Goal: Task Accomplishment & Management: Manage account settings

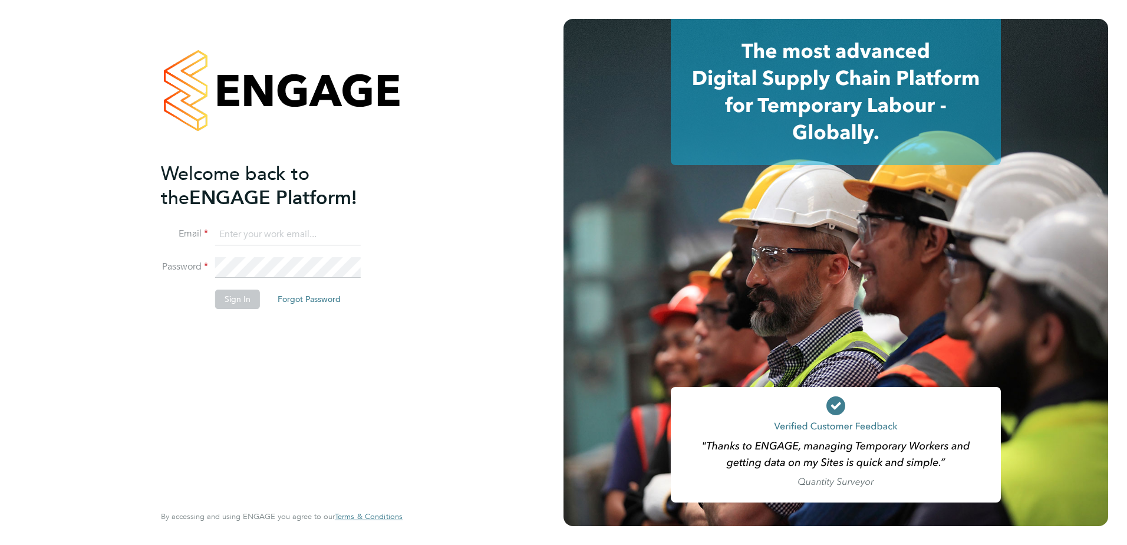
type input "naomi.mutter@vistry.co.uk"
click at [329, 235] on input "naomi.mutter@vistry.co.uk" at bounding box center [288, 234] width 146 height 21
click at [232, 300] on button "Sign In" at bounding box center [237, 299] width 45 height 19
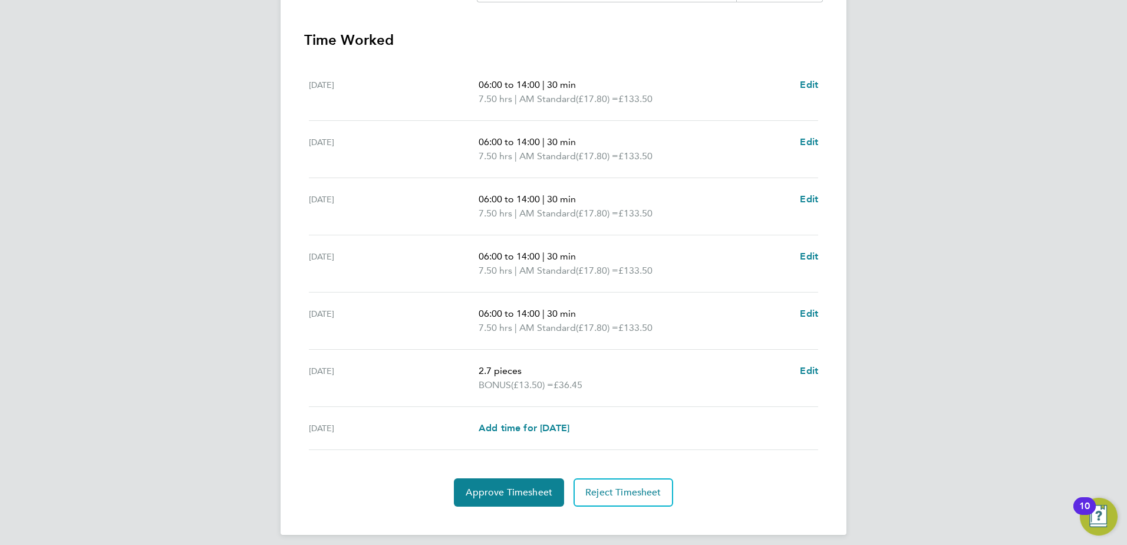
scroll to position [376, 0]
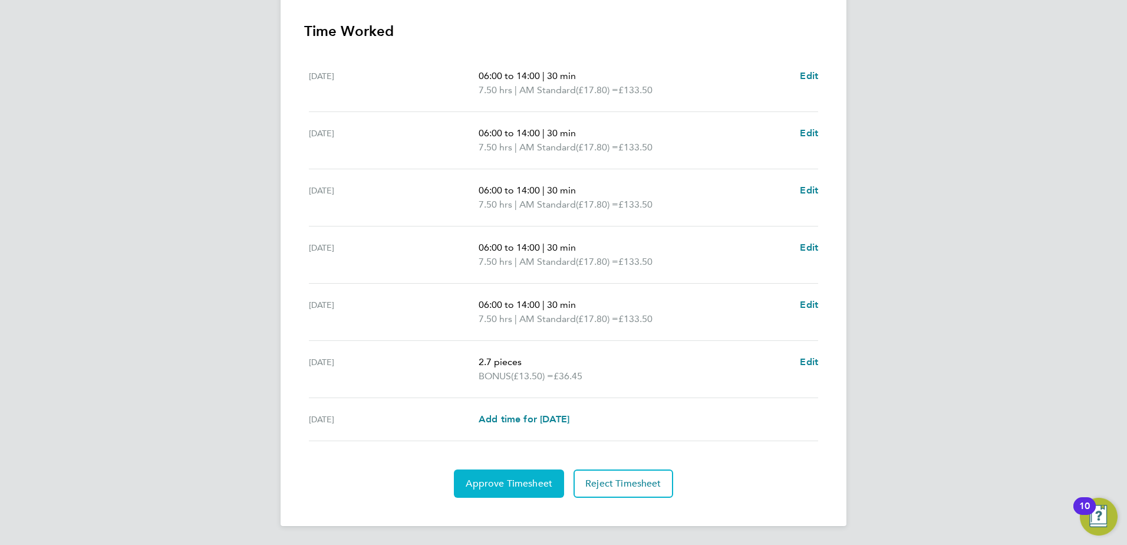
click at [528, 483] on span "Approve Timesheet" at bounding box center [509, 484] width 87 height 12
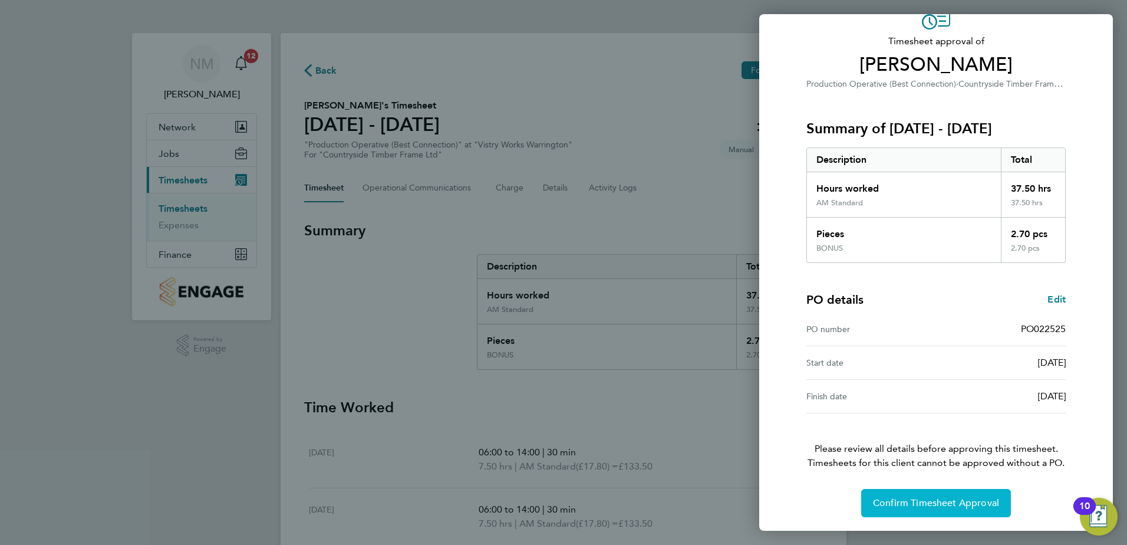
scroll to position [65, 0]
click at [972, 506] on span "Confirm Timesheet Approval" at bounding box center [936, 502] width 126 height 12
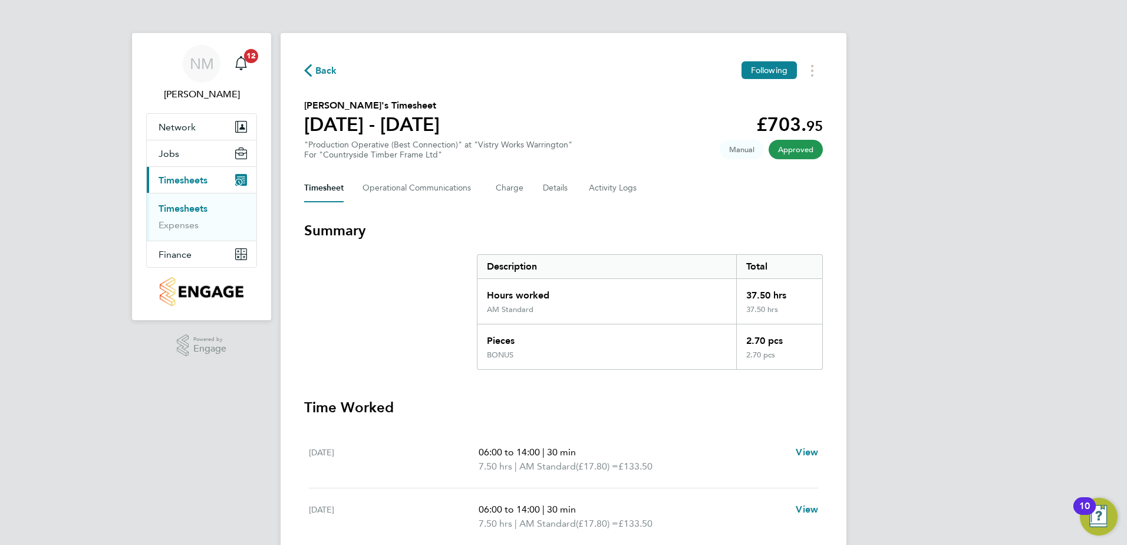
click at [325, 68] on span "Back" at bounding box center [326, 71] width 22 height 14
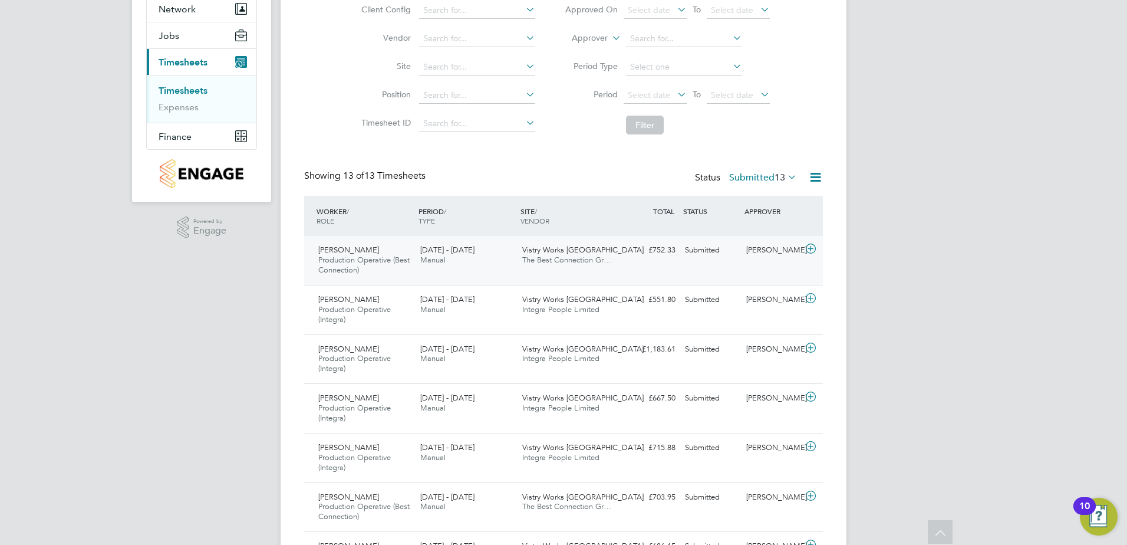
click at [812, 250] on icon at bounding box center [811, 248] width 15 height 9
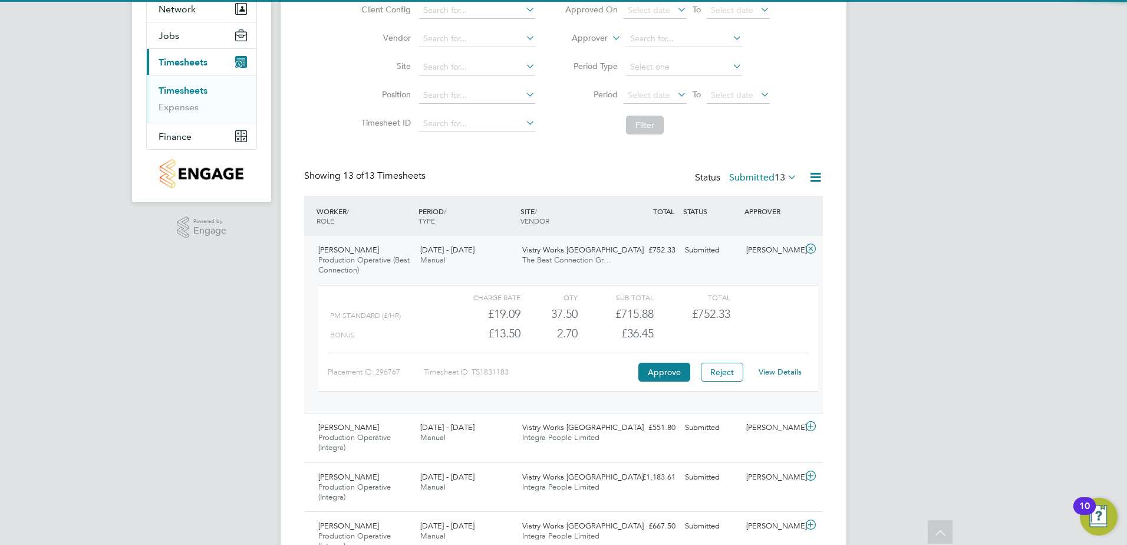
click at [779, 373] on link "View Details" at bounding box center [780, 372] width 43 height 10
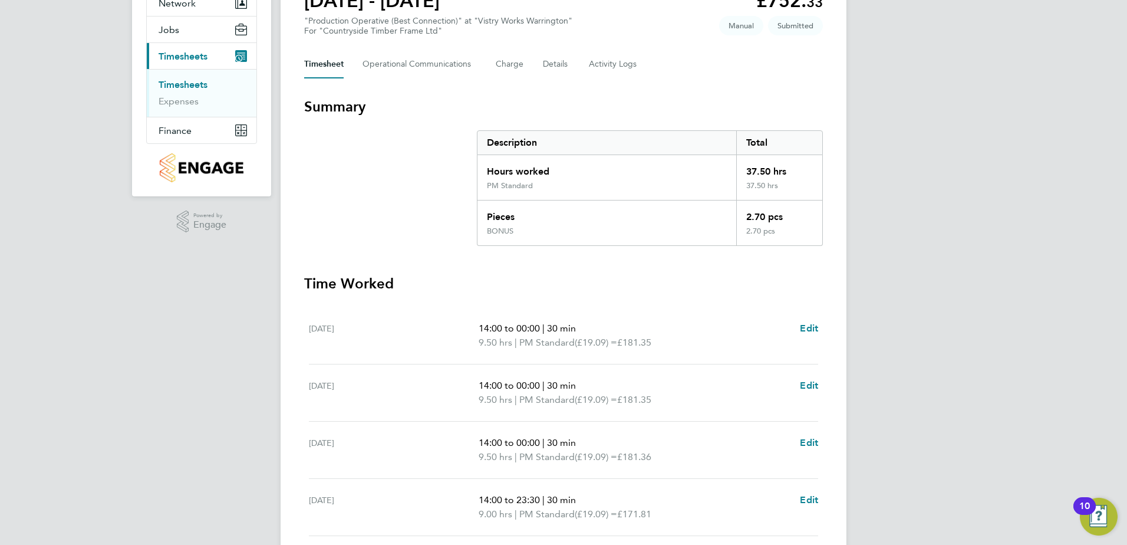
scroll to position [67, 0]
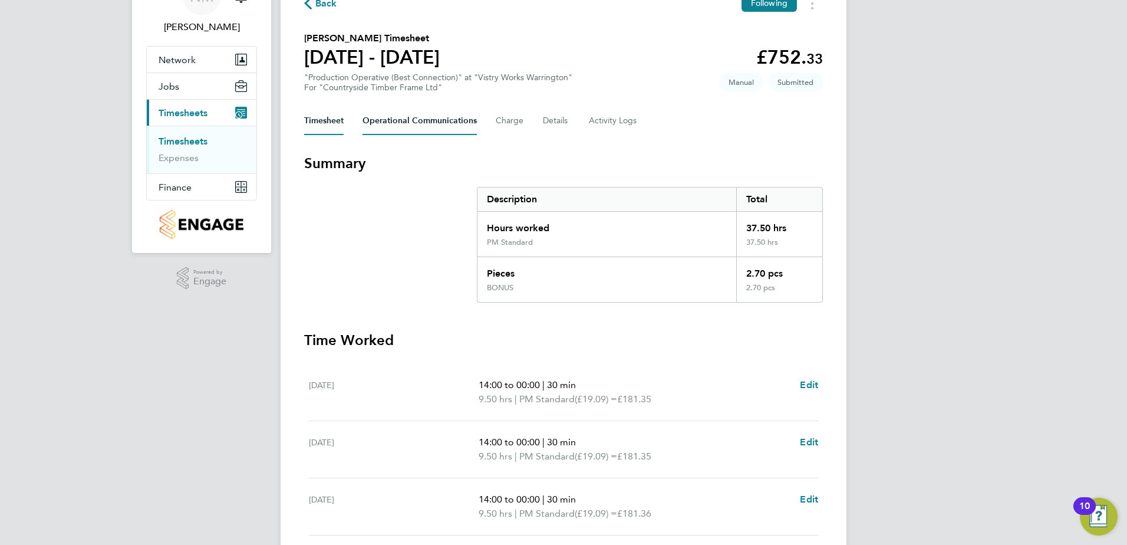
click at [441, 117] on Communications-tab "Operational Communications" at bounding box center [420, 121] width 114 height 28
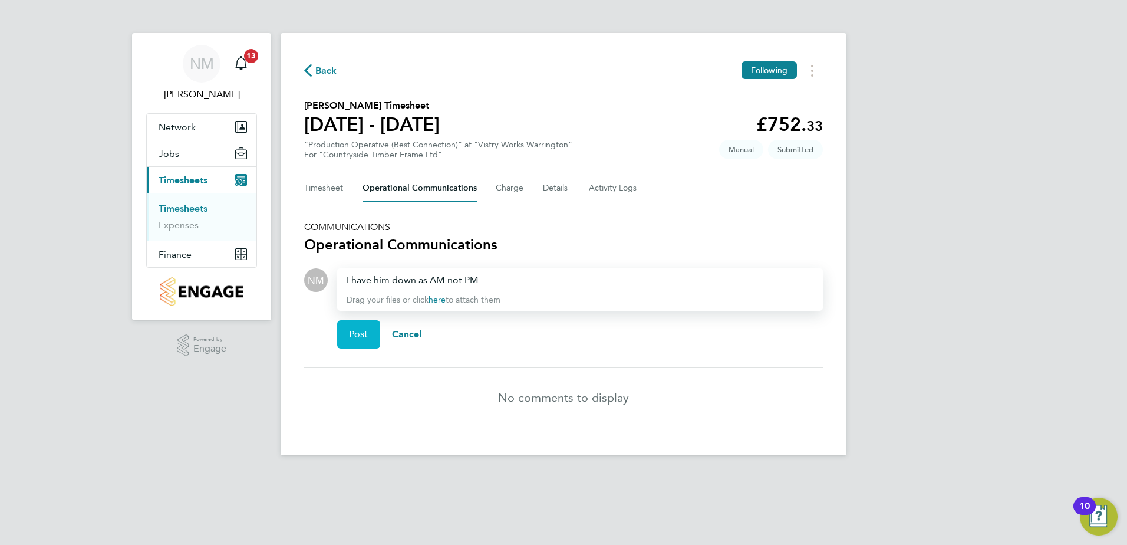
click at [363, 327] on button "Post" at bounding box center [358, 334] width 43 height 28
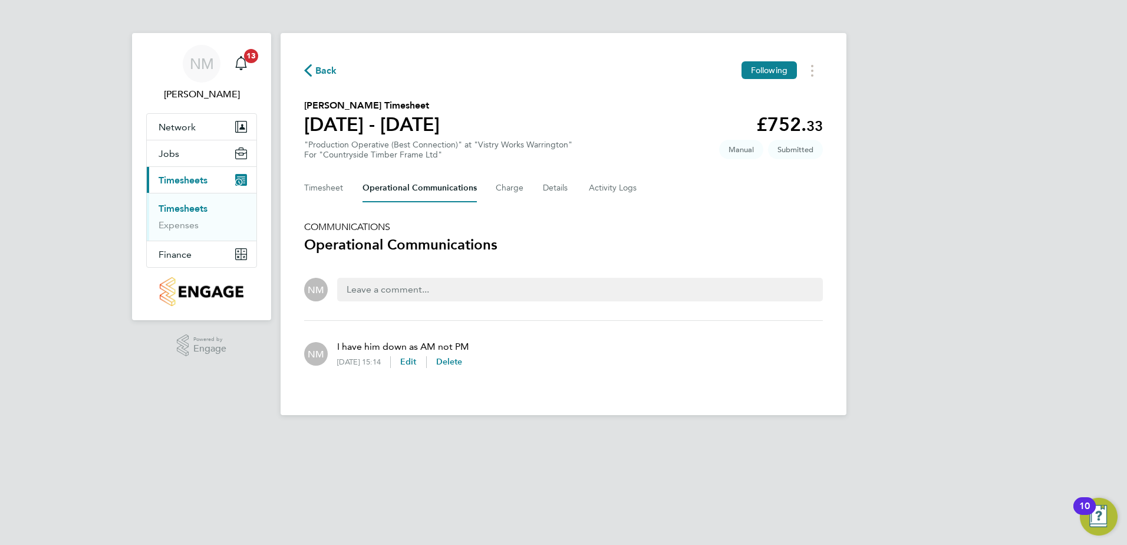
click at [333, 68] on span "Back" at bounding box center [326, 71] width 22 height 14
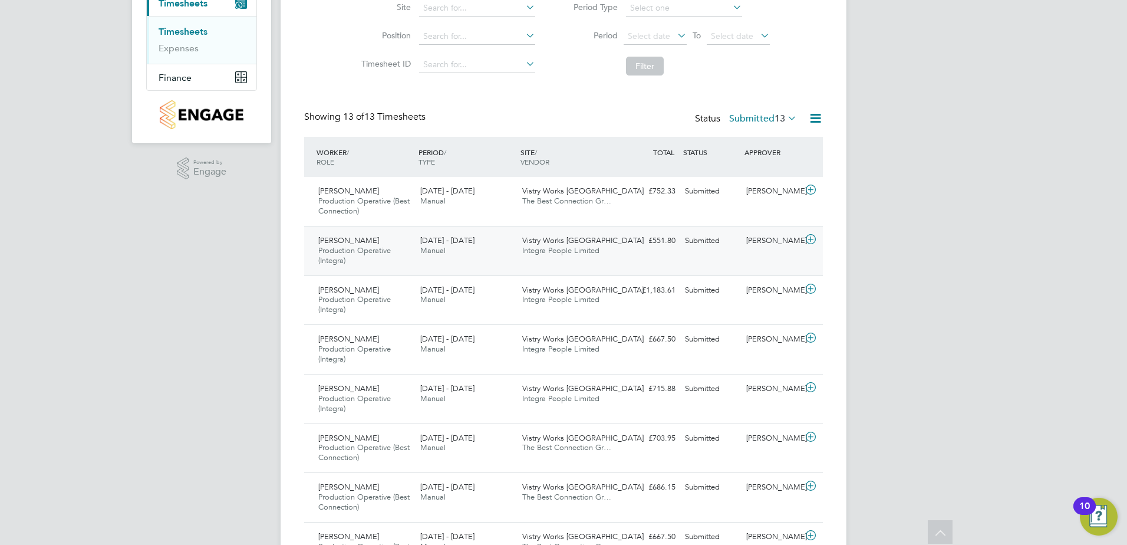
click at [816, 242] on icon at bounding box center [811, 239] width 15 height 9
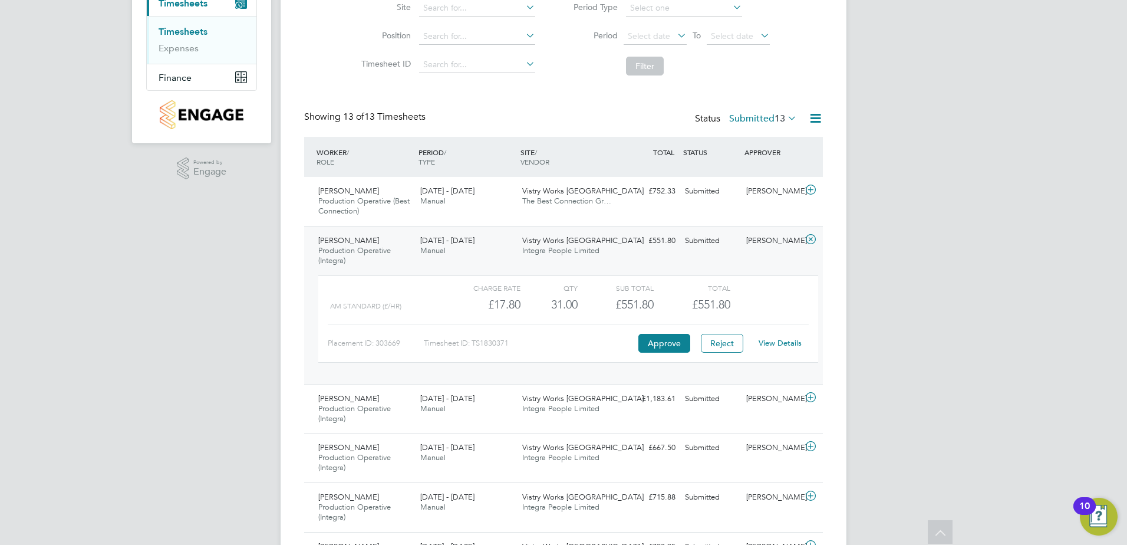
click at [785, 344] on link "View Details" at bounding box center [780, 343] width 43 height 10
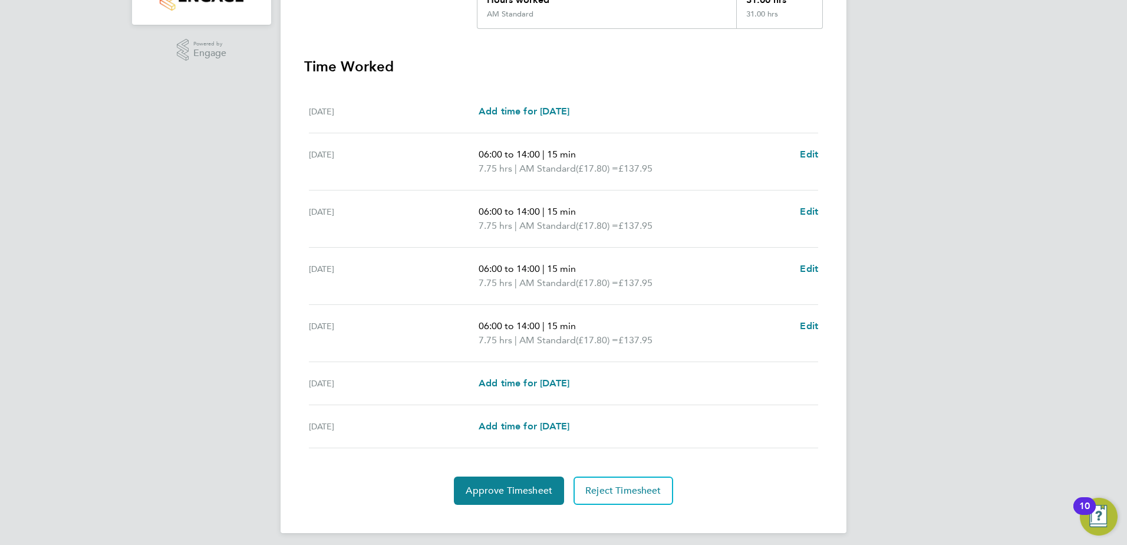
scroll to position [302, 0]
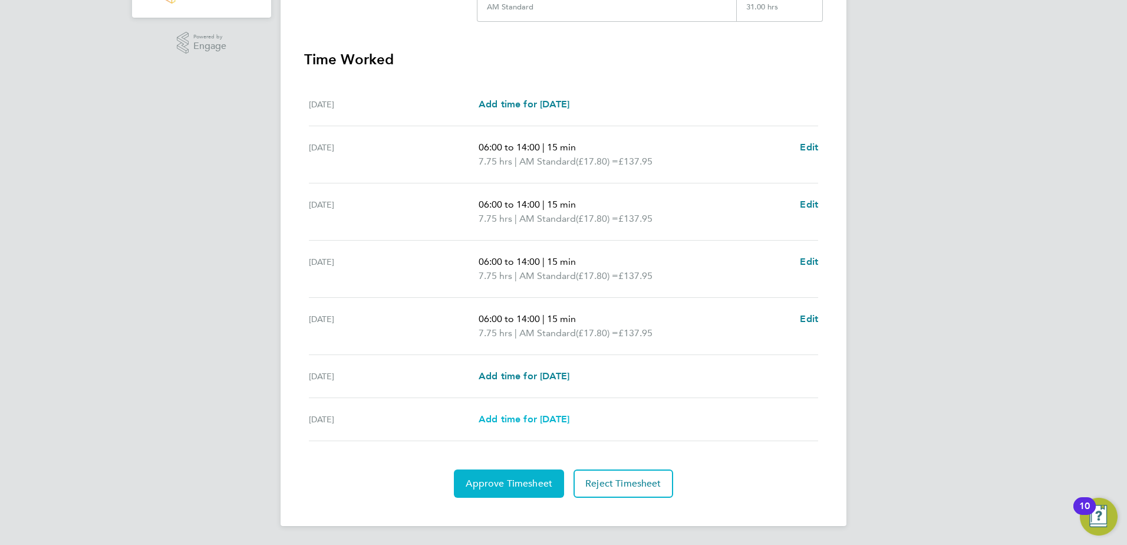
drag, startPoint x: 488, startPoint y: 485, endPoint x: 533, endPoint y: 422, distance: 76.9
click at [488, 483] on span "Approve Timesheet" at bounding box center [509, 484] width 87 height 12
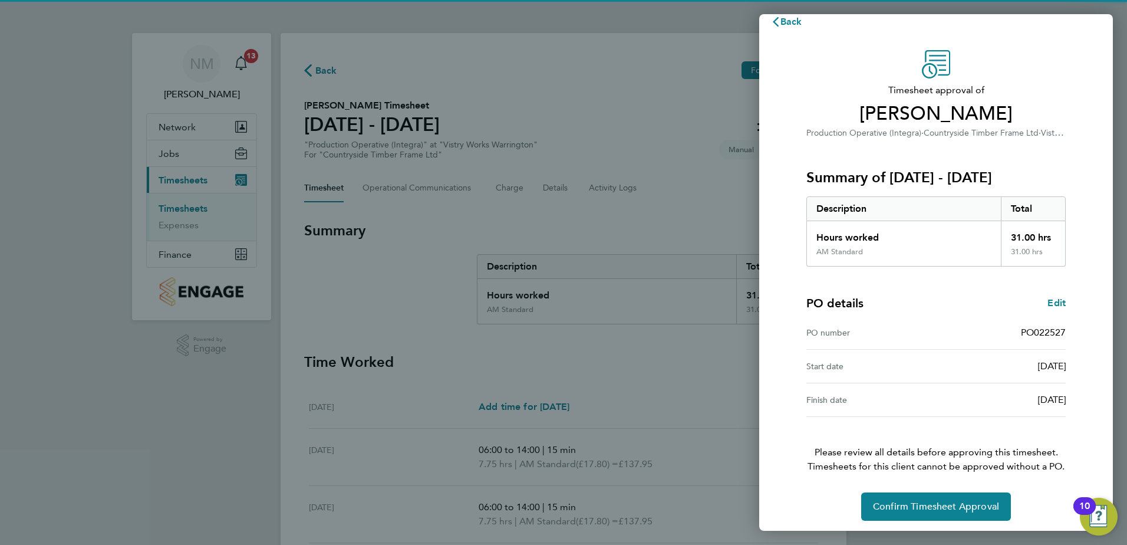
scroll to position [20, 0]
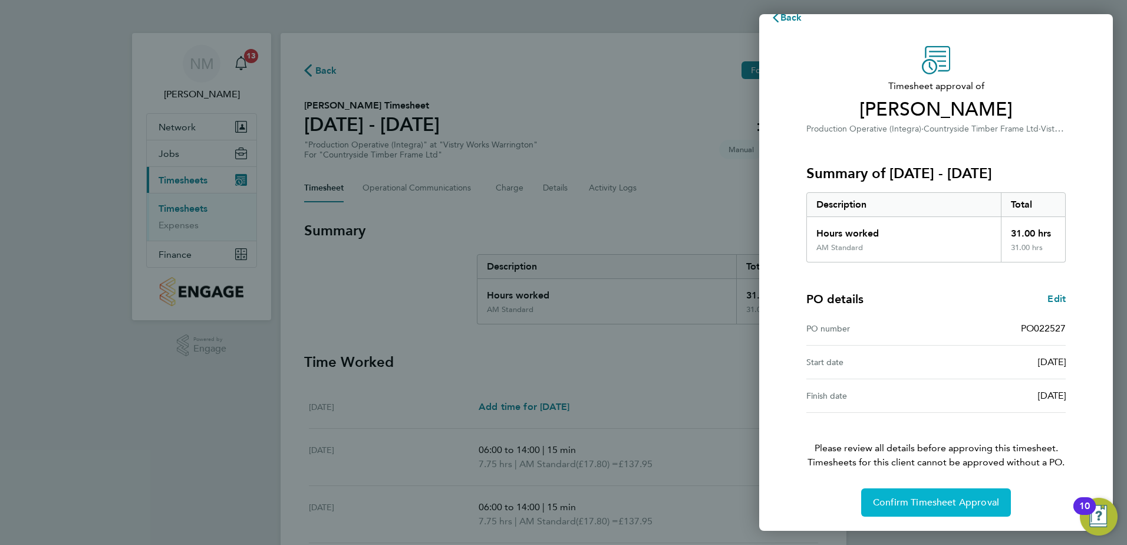
click at [980, 501] on span "Confirm Timesheet Approval" at bounding box center [936, 502] width 126 height 12
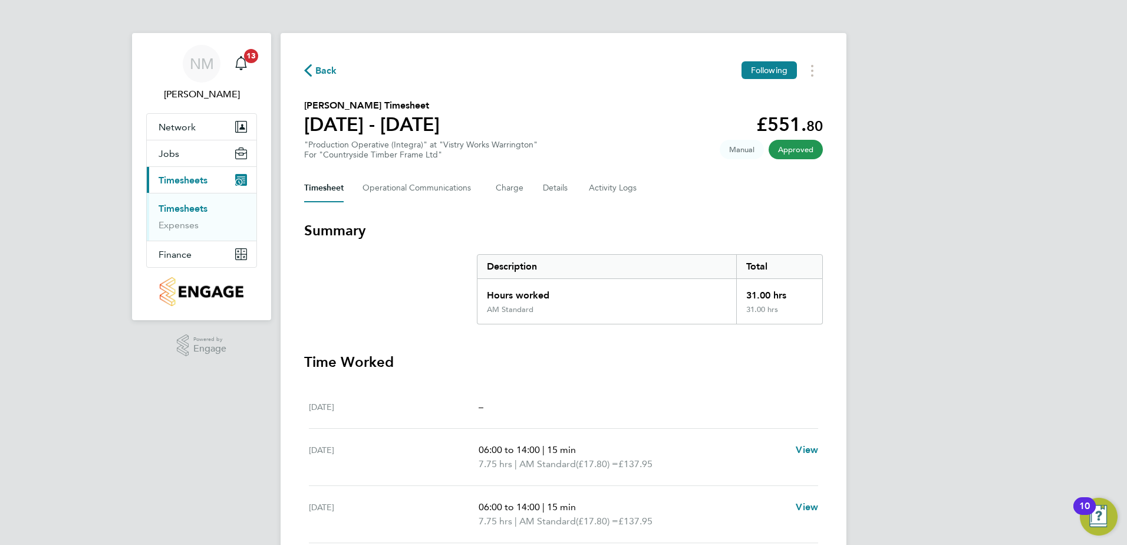
click at [331, 71] on span "Back" at bounding box center [326, 71] width 22 height 14
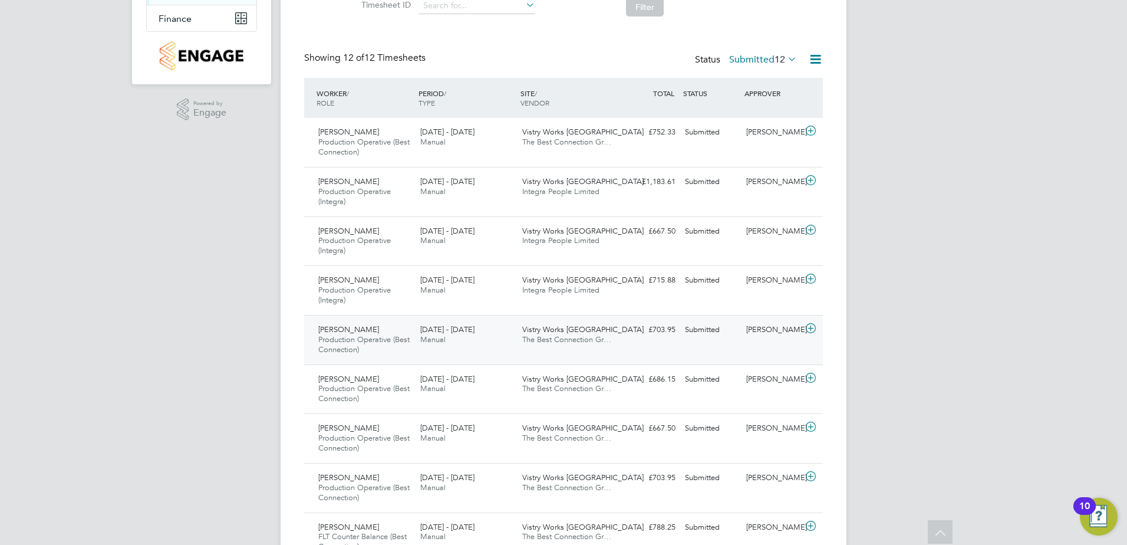
click at [812, 329] on icon at bounding box center [811, 328] width 15 height 9
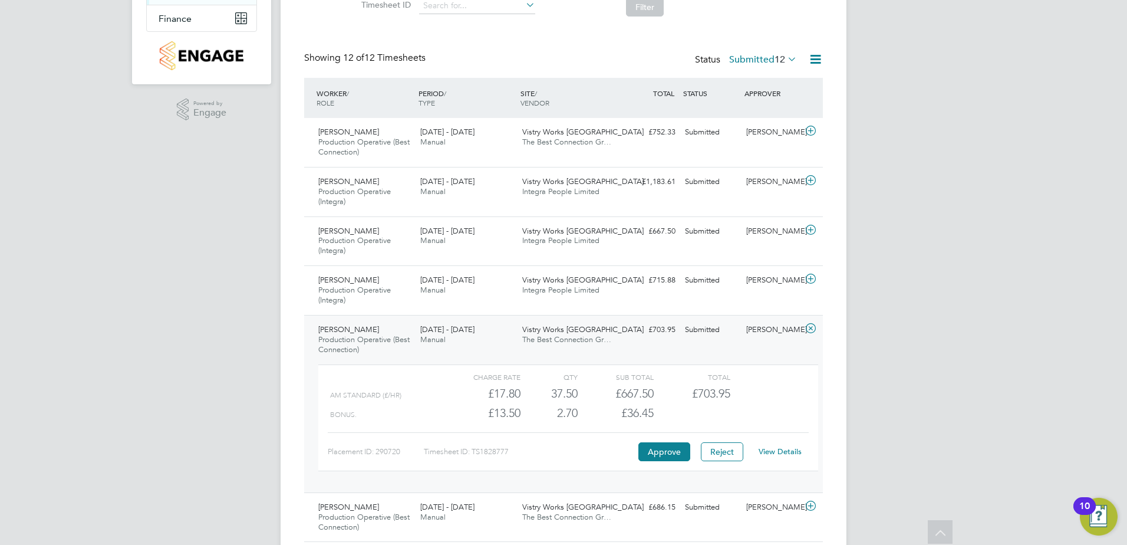
click at [773, 449] on link "View Details" at bounding box center [780, 451] width 43 height 10
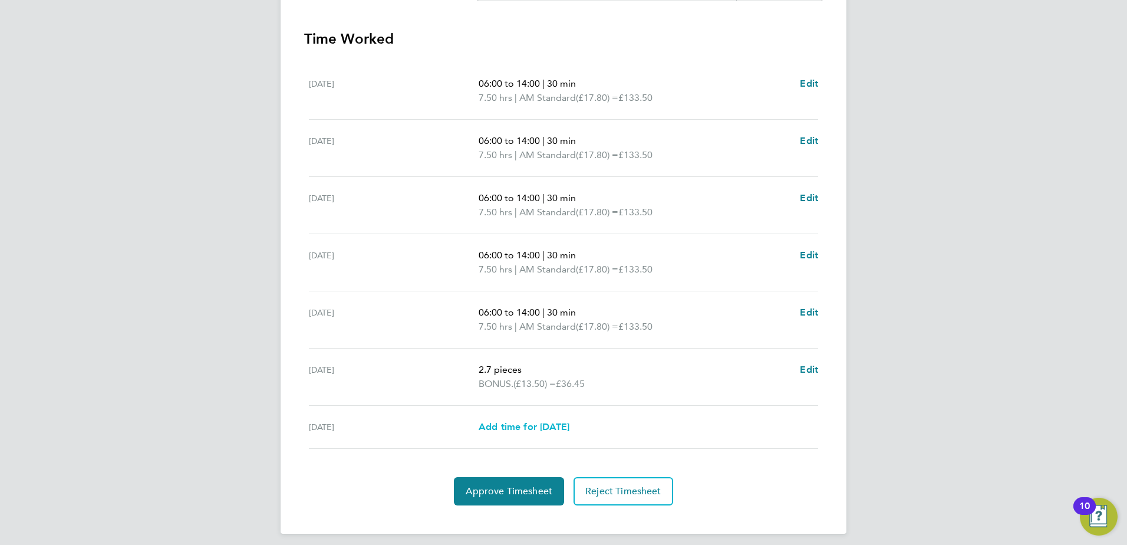
scroll to position [376, 0]
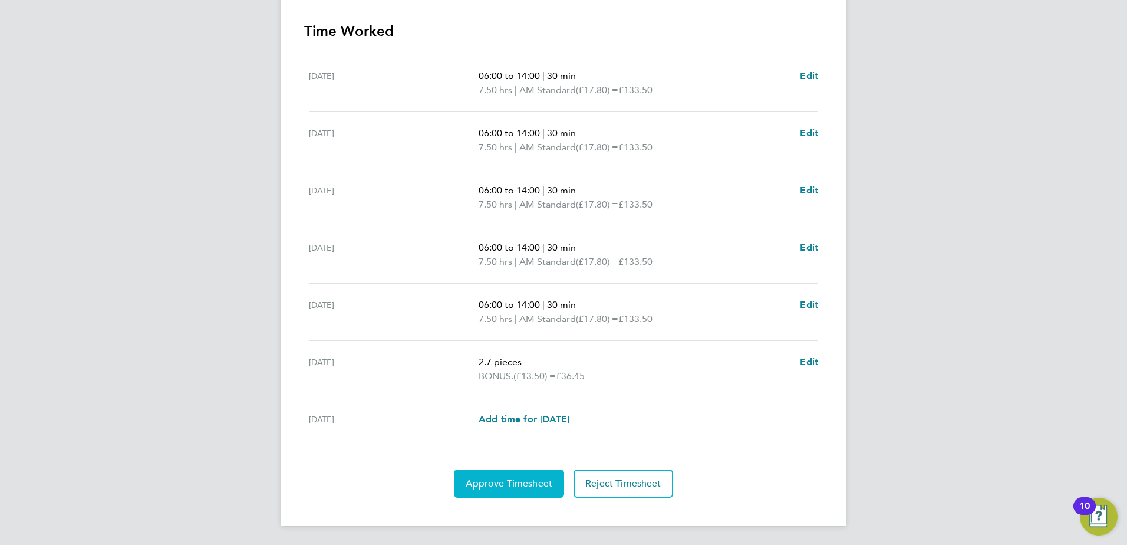
click at [479, 488] on span "Approve Timesheet" at bounding box center [509, 484] width 87 height 12
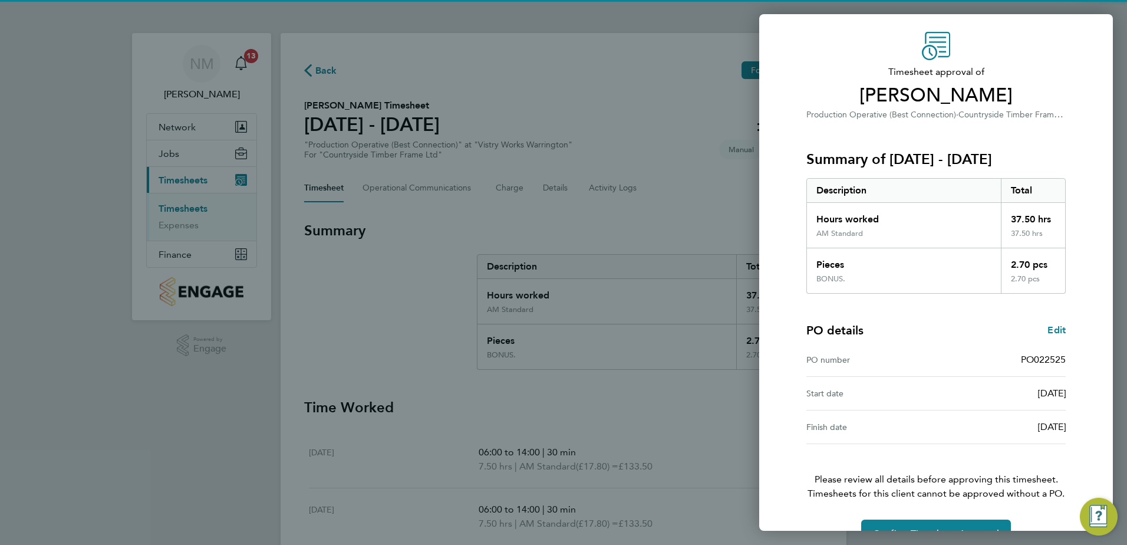
scroll to position [65, 0]
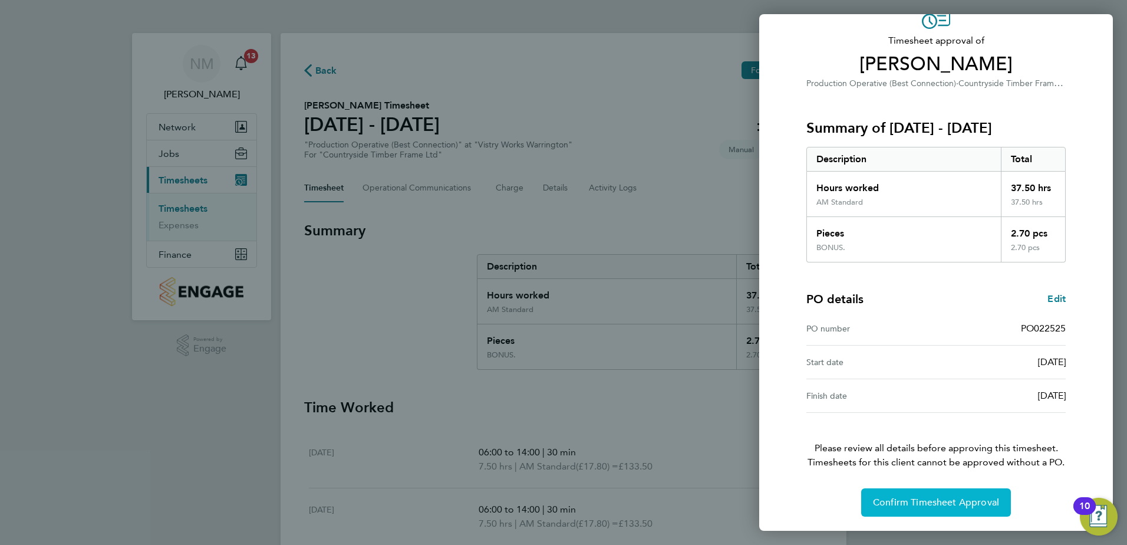
click at [949, 500] on span "Confirm Timesheet Approval" at bounding box center [936, 502] width 126 height 12
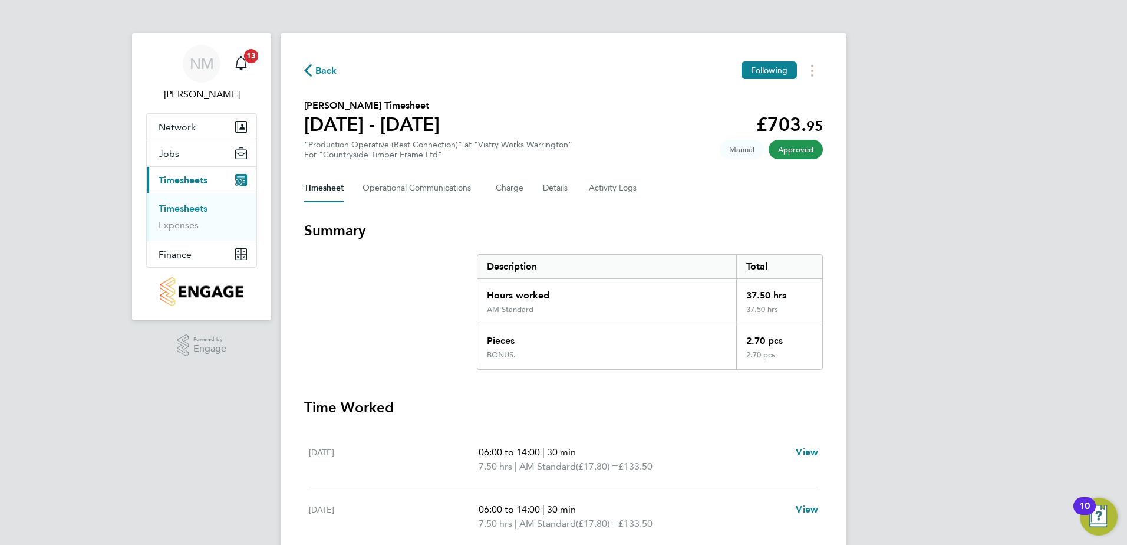
click at [325, 68] on span "Back" at bounding box center [326, 71] width 22 height 14
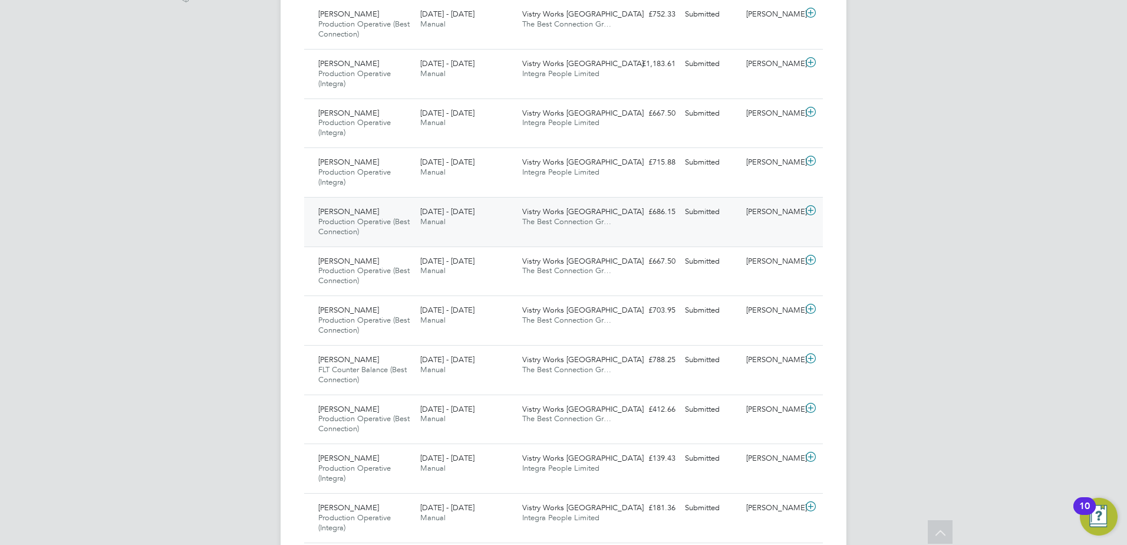
click at [811, 211] on icon at bounding box center [811, 210] width 15 height 9
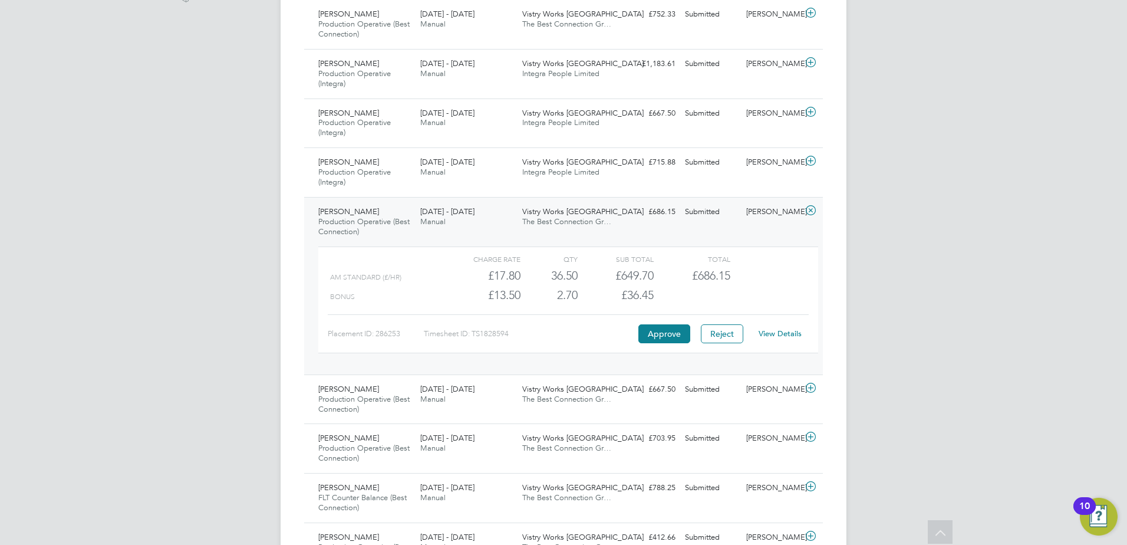
click at [766, 327] on div "View Details" at bounding box center [780, 333] width 58 height 19
click at [775, 331] on link "View Details" at bounding box center [780, 333] width 43 height 10
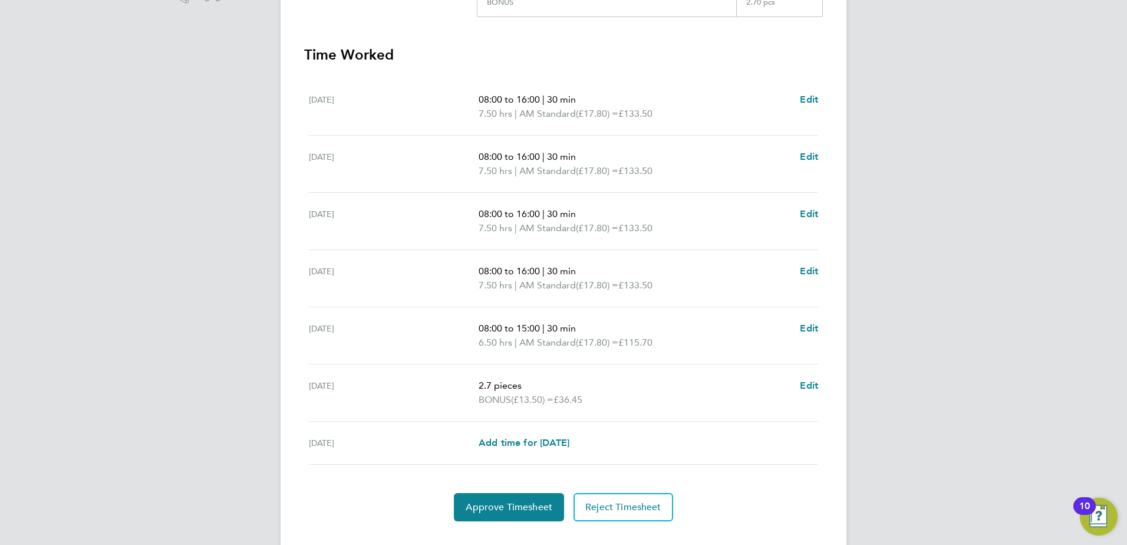
scroll to position [376, 0]
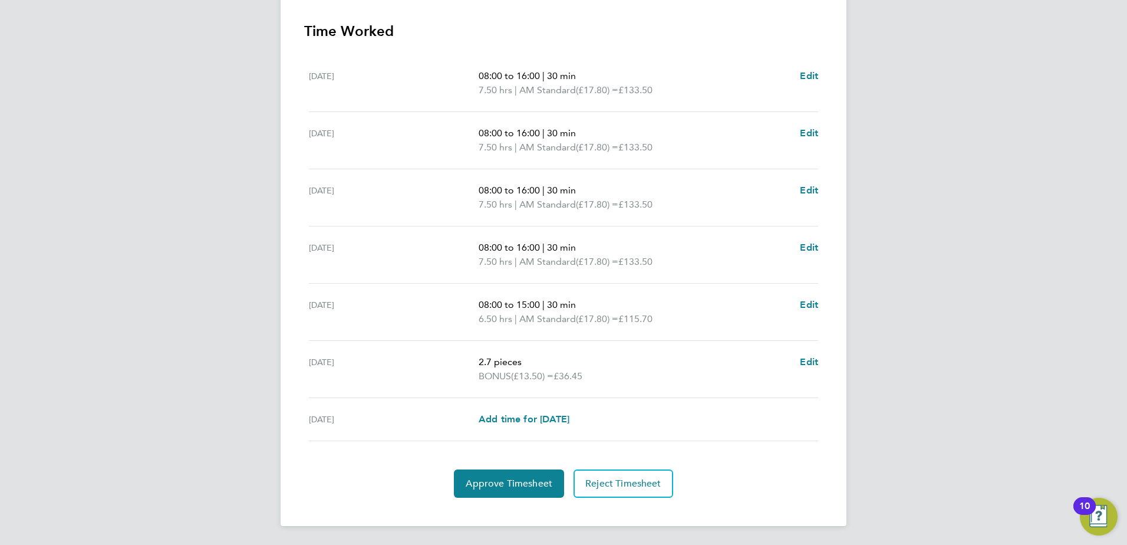
drag, startPoint x: 522, startPoint y: 516, endPoint x: 525, endPoint y: 507, distance: 9.2
click at [525, 515] on div "Back Following [PERSON_NAME] Timesheet [DATE] - [DATE] £686. 15 "Production Ope…" at bounding box center [564, 91] width 566 height 869
click at [507, 484] on span "Approve Timesheet" at bounding box center [509, 484] width 87 height 12
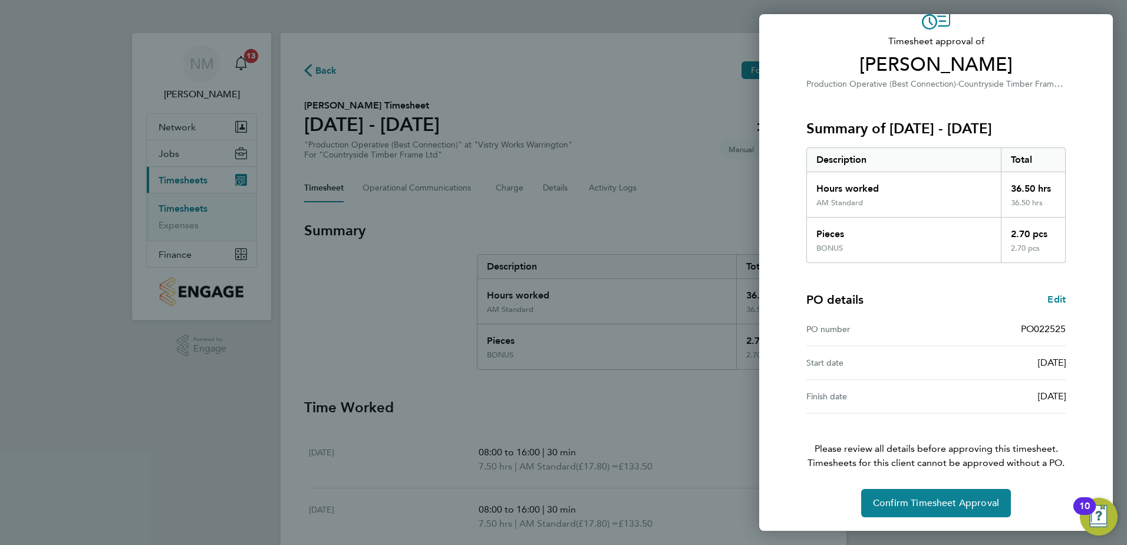
scroll to position [65, 0]
click at [940, 501] on span "Confirm Timesheet Approval" at bounding box center [936, 502] width 126 height 12
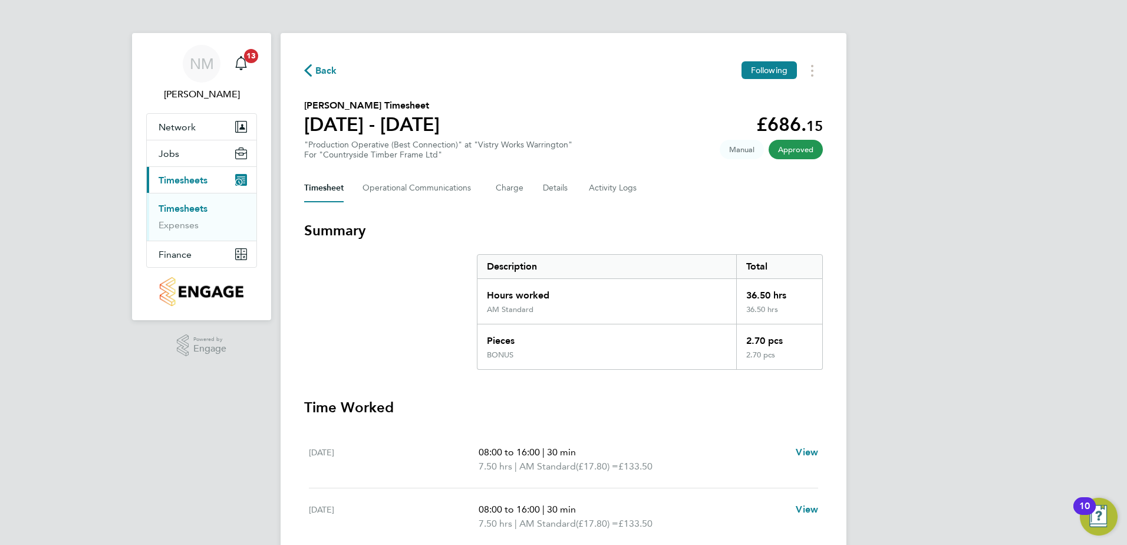
click at [331, 69] on span "Back" at bounding box center [326, 71] width 22 height 14
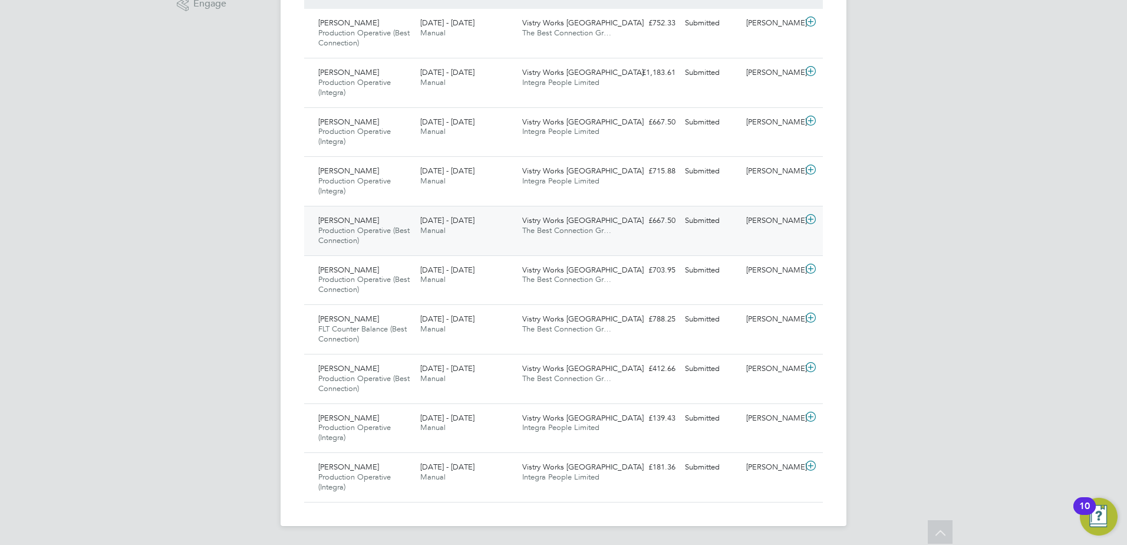
click at [815, 220] on icon at bounding box center [811, 219] width 15 height 9
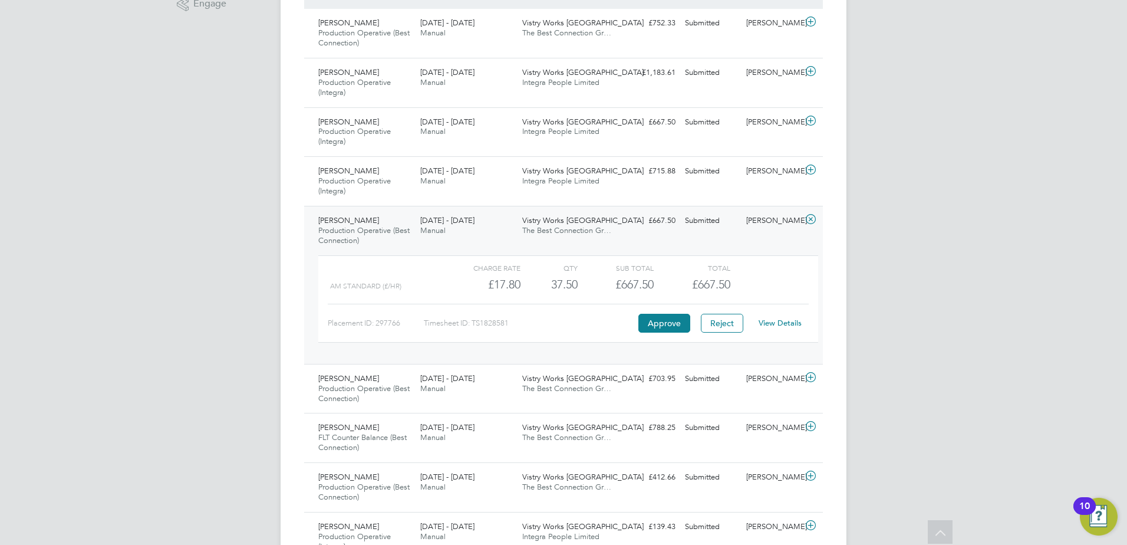
click at [785, 324] on link "View Details" at bounding box center [780, 323] width 43 height 10
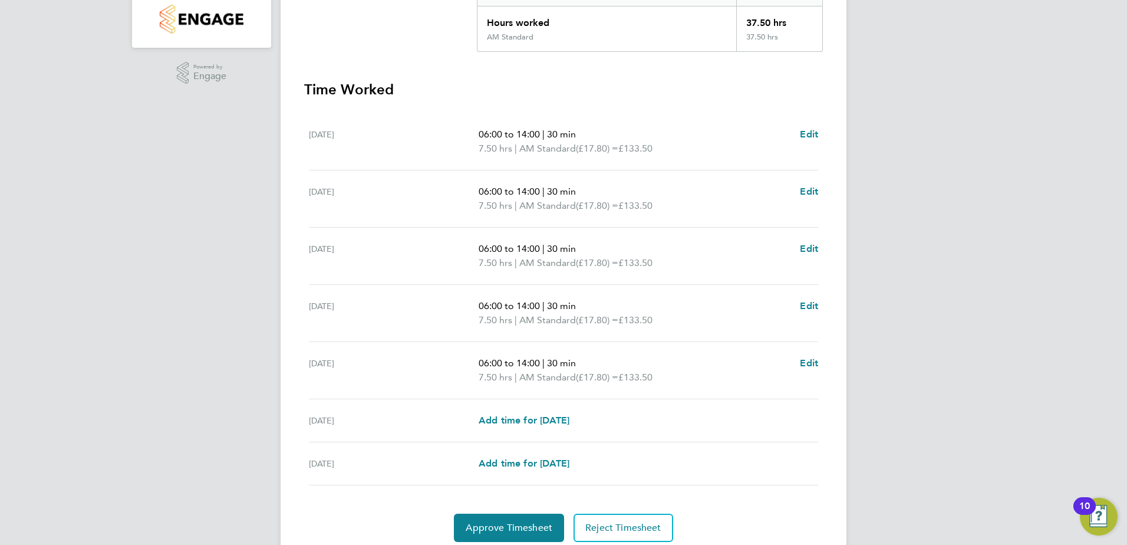
scroll to position [317, 0]
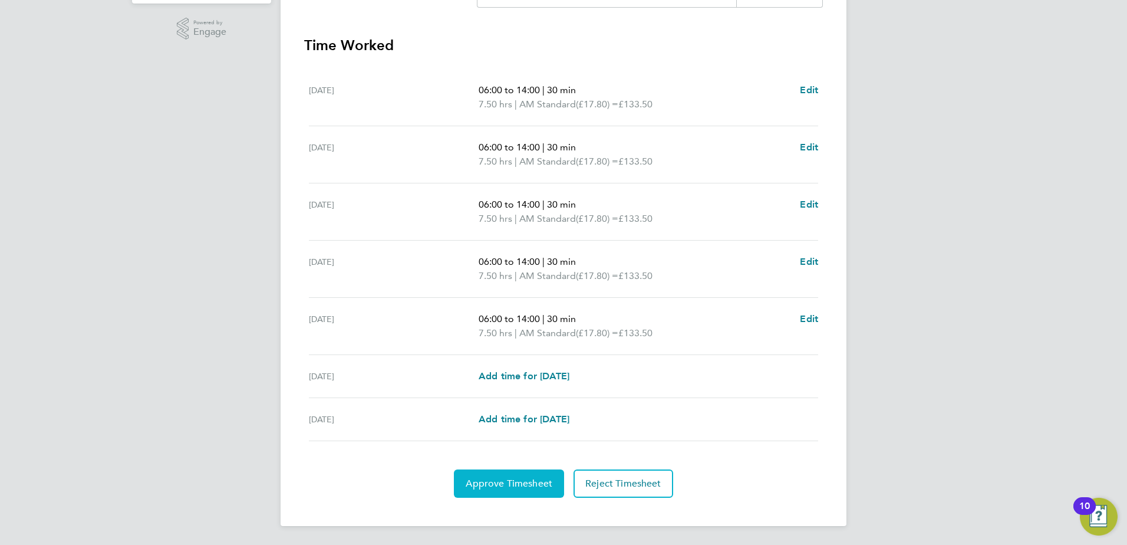
click at [519, 479] on span "Approve Timesheet" at bounding box center [509, 484] width 87 height 12
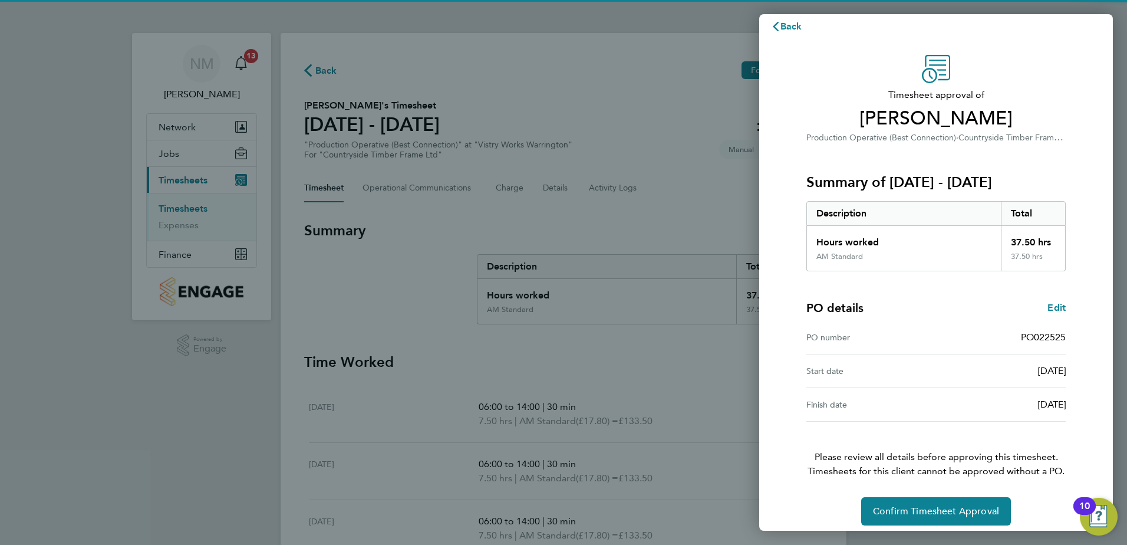
scroll to position [20, 0]
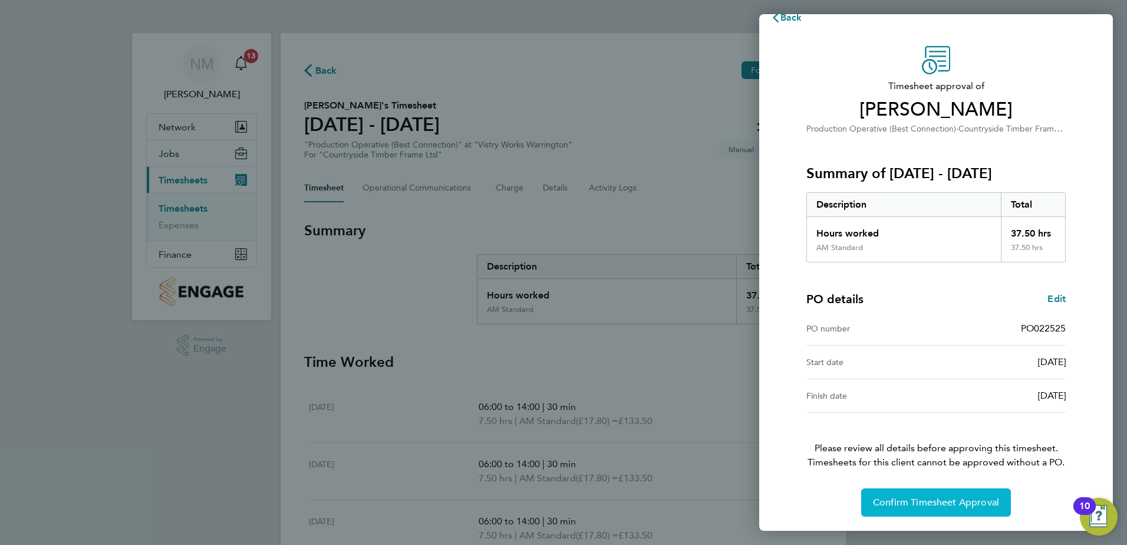
click at [923, 508] on button "Confirm Timesheet Approval" at bounding box center [936, 502] width 150 height 28
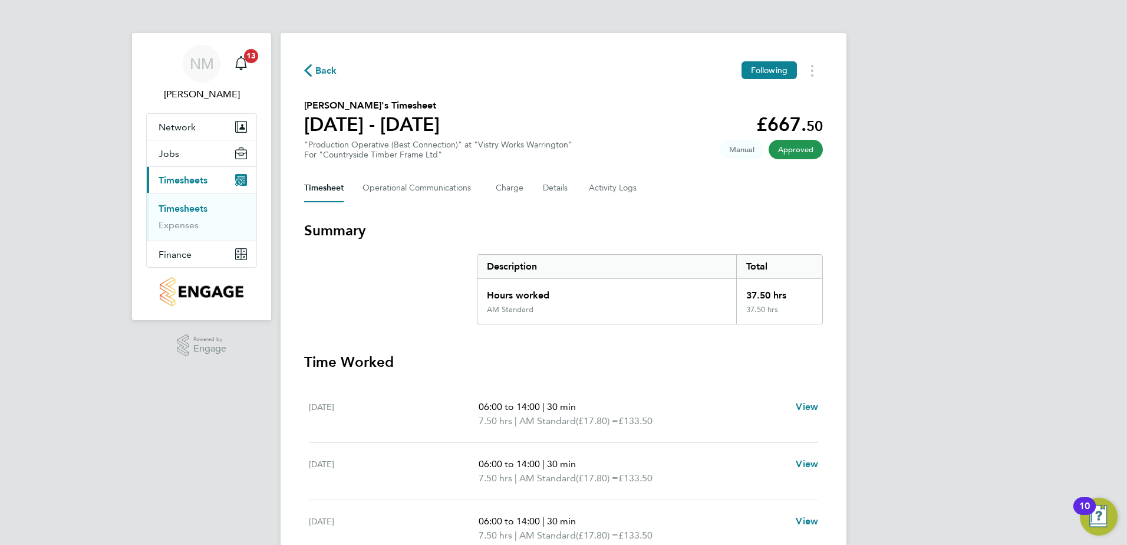
click at [320, 65] on span "Back" at bounding box center [326, 71] width 22 height 14
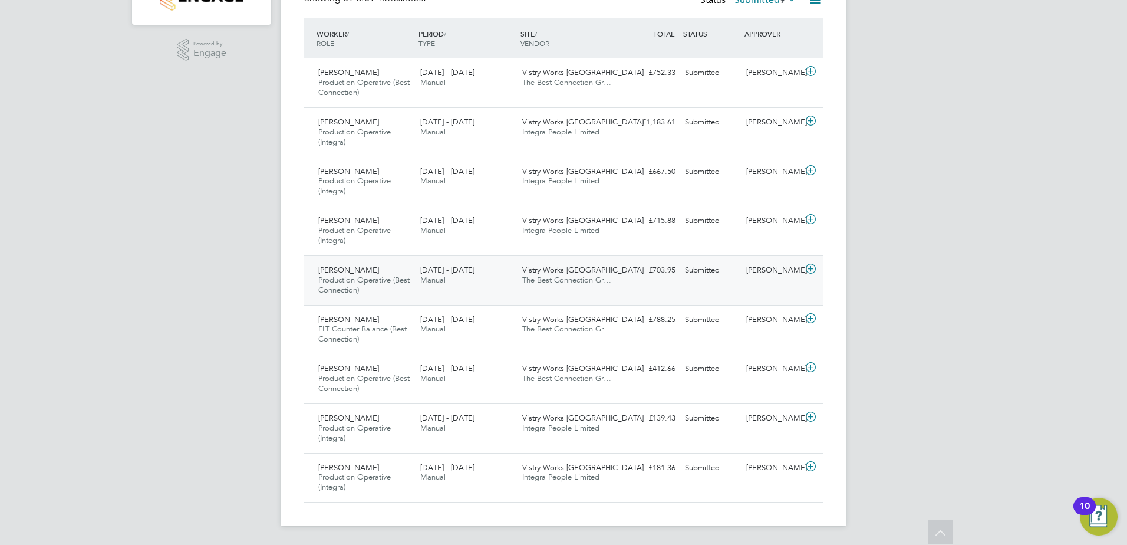
click at [809, 267] on icon at bounding box center [811, 268] width 15 height 9
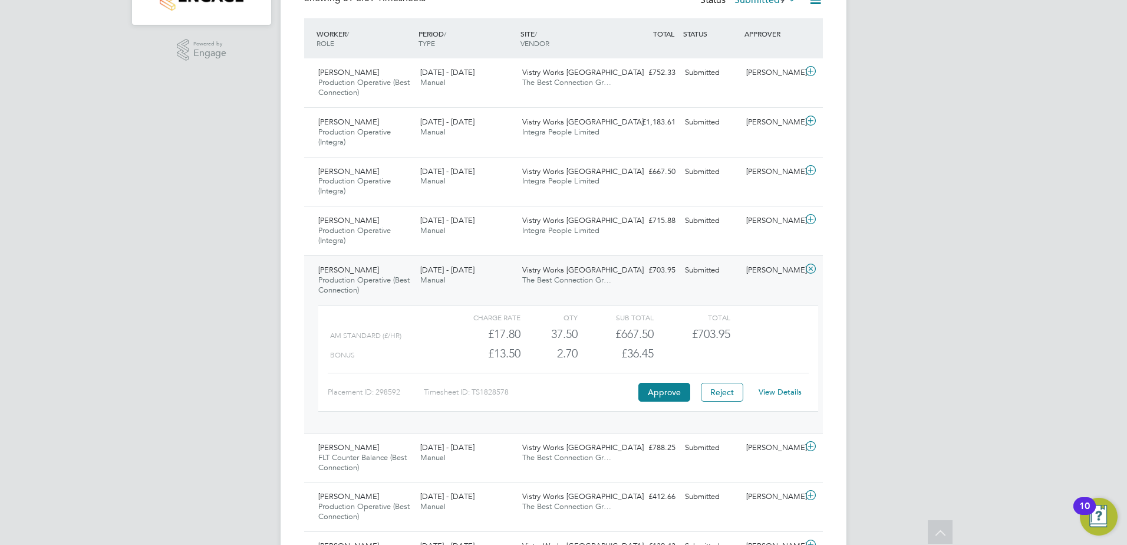
click at [775, 393] on link "View Details" at bounding box center [780, 392] width 43 height 10
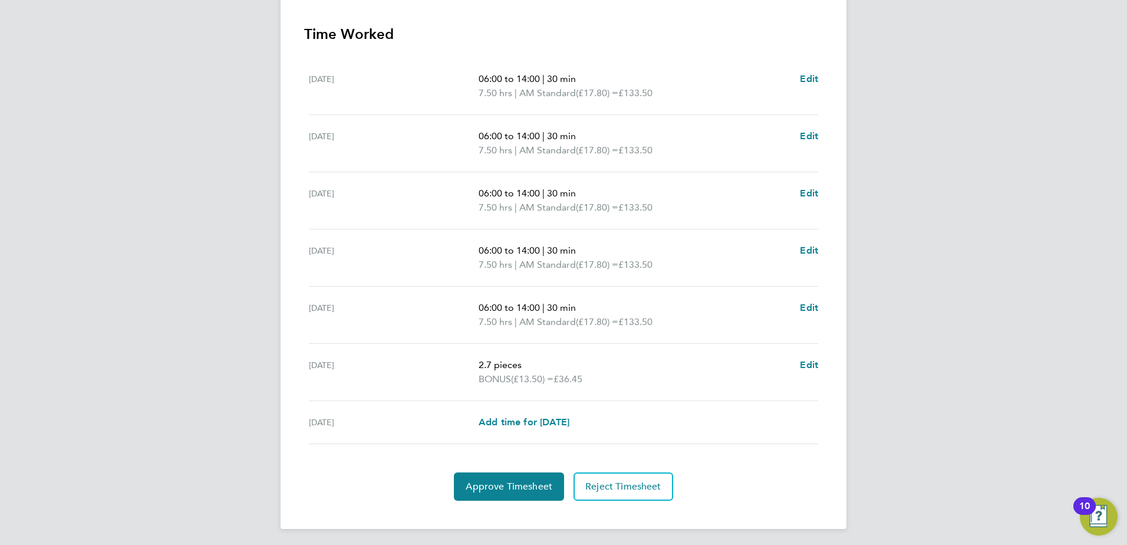
scroll to position [376, 0]
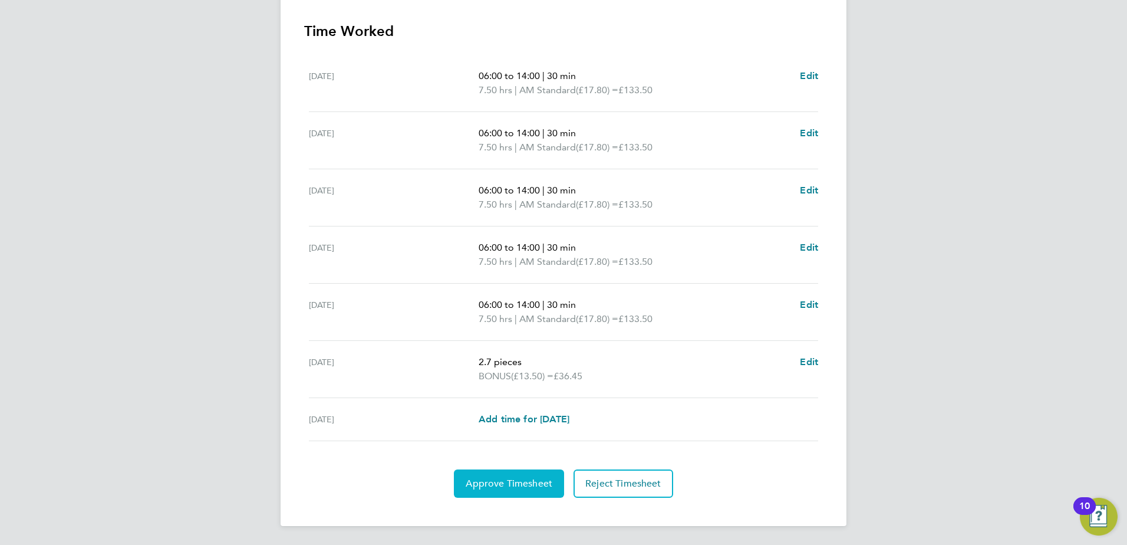
drag, startPoint x: 515, startPoint y: 474, endPoint x: 538, endPoint y: 468, distance: 24.5
click at [514, 475] on button "Approve Timesheet" at bounding box center [509, 483] width 110 height 28
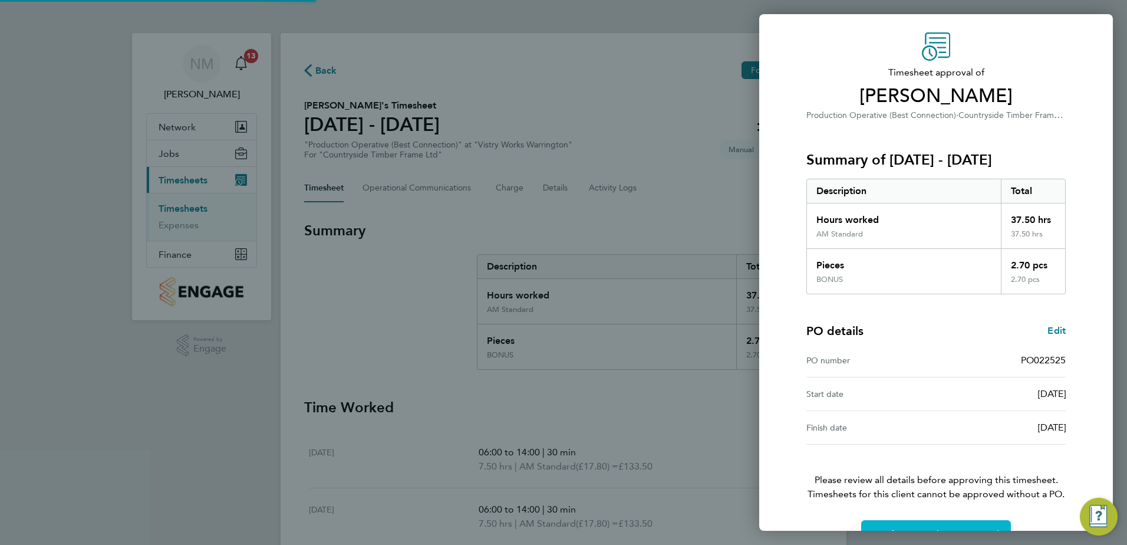
scroll to position [65, 0]
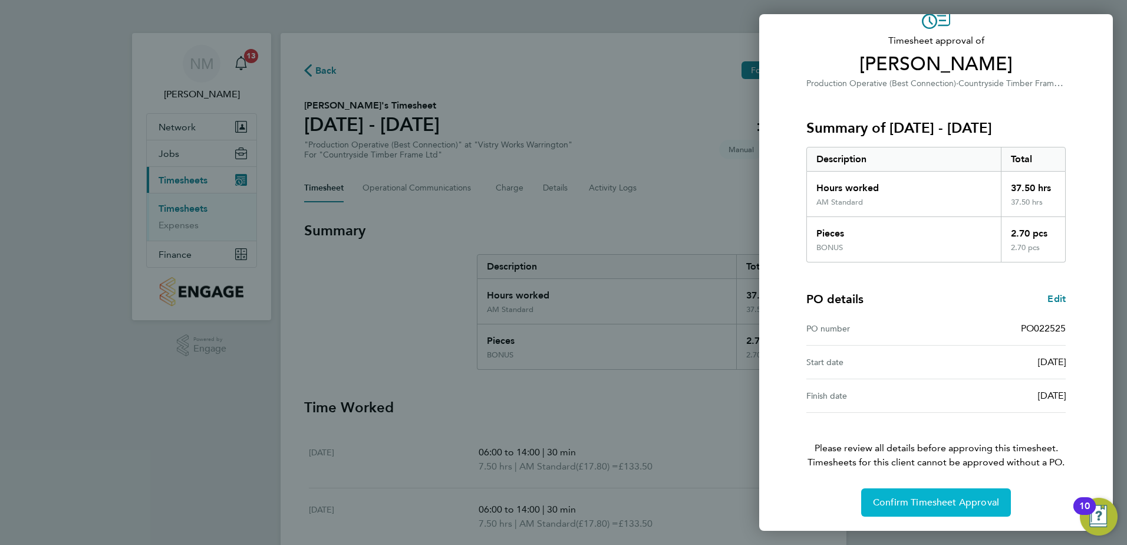
click at [911, 495] on button "Confirm Timesheet Approval" at bounding box center [936, 502] width 150 height 28
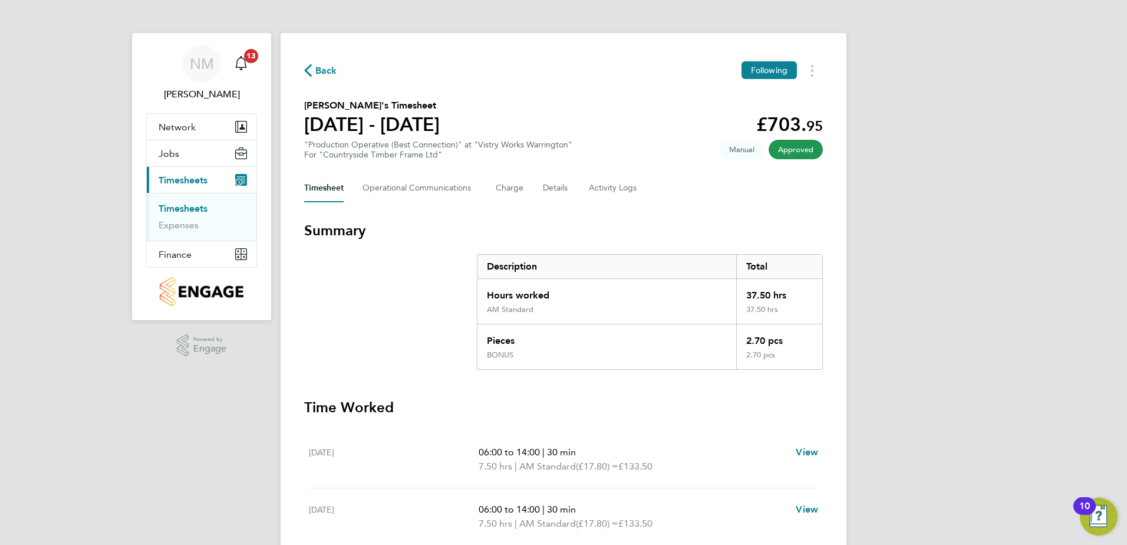
click at [324, 67] on span "Back" at bounding box center [326, 71] width 22 height 14
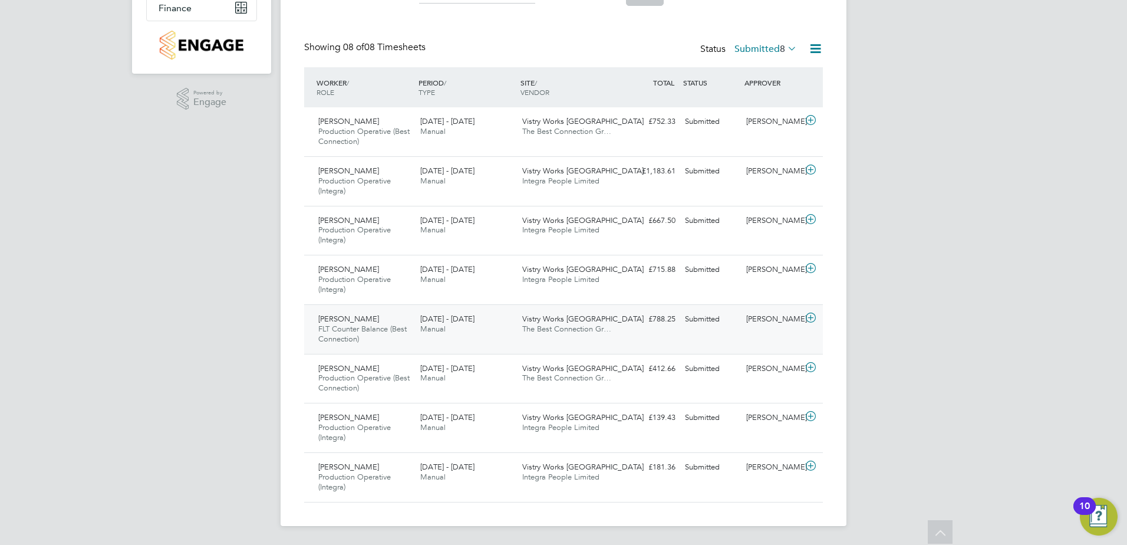
click at [804, 322] on icon at bounding box center [811, 317] width 15 height 9
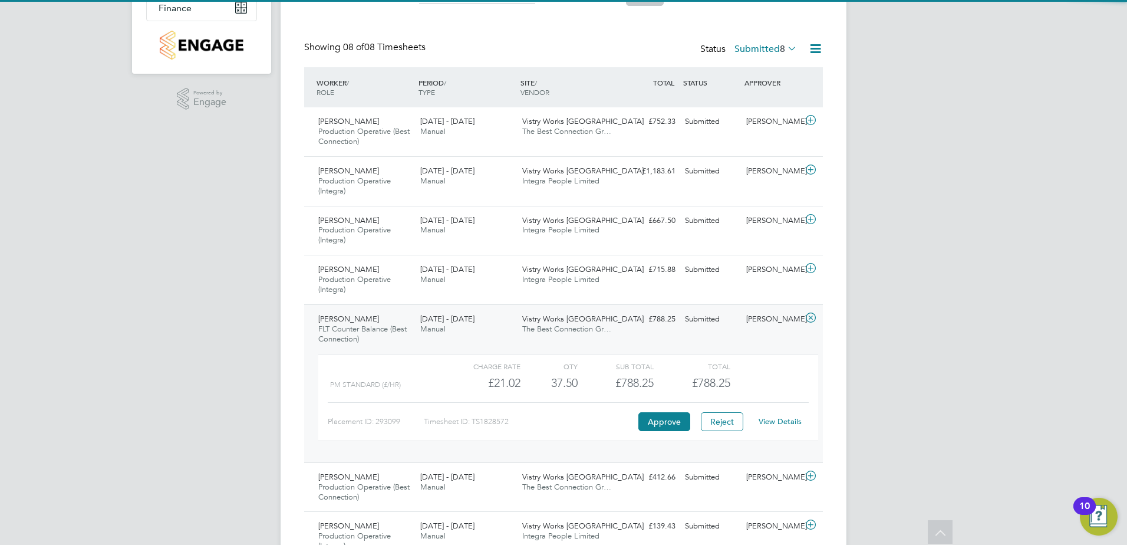
click at [775, 417] on link "View Details" at bounding box center [780, 421] width 43 height 10
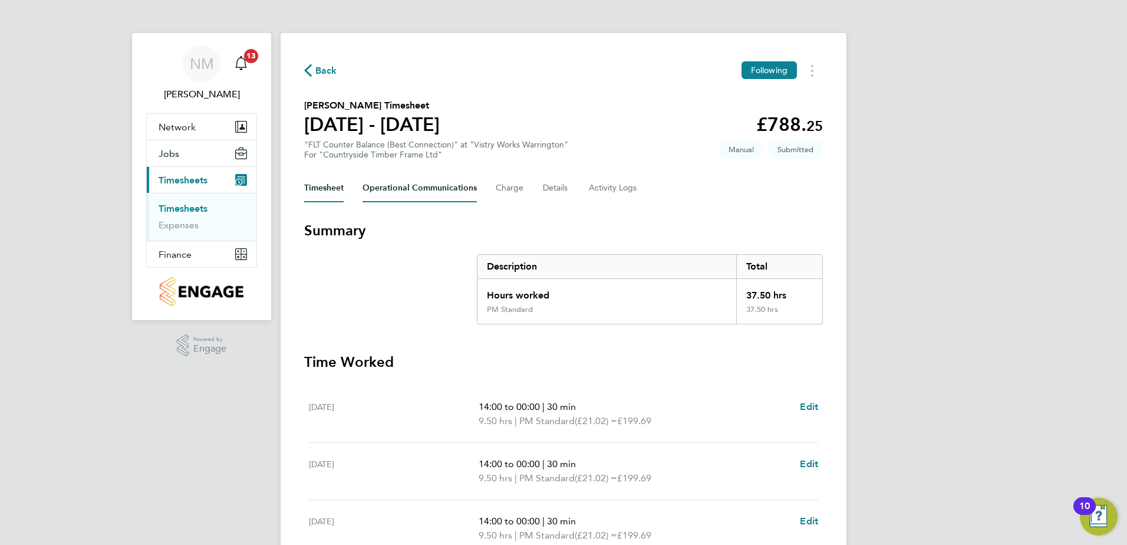
drag, startPoint x: 412, startPoint y: 176, endPoint x: 416, endPoint y: 184, distance: 9.0
click at [412, 177] on Communications-tab "Operational Communications" at bounding box center [420, 188] width 114 height 28
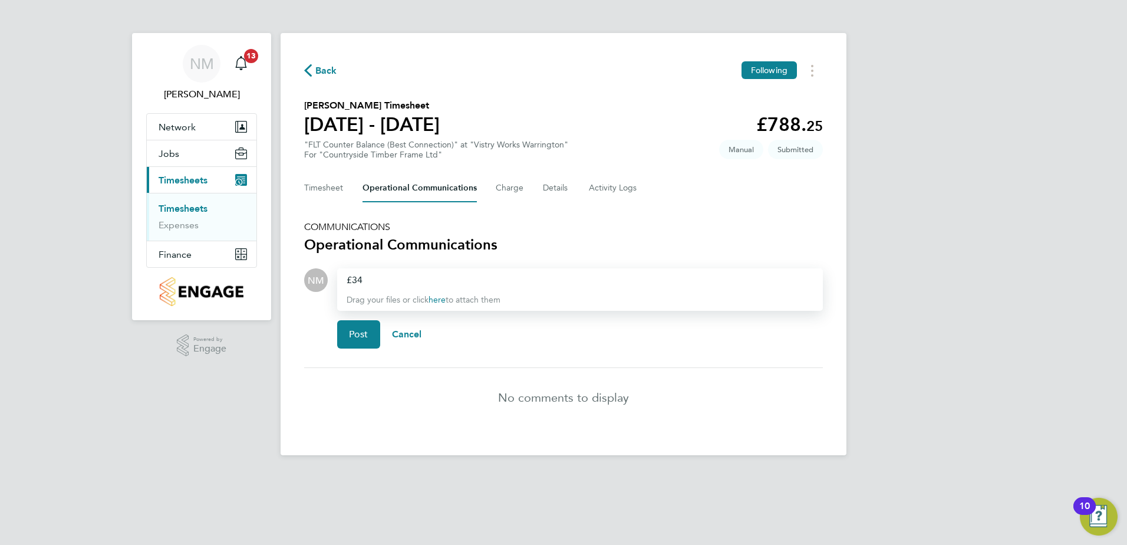
drag, startPoint x: 373, startPoint y: 272, endPoint x: 370, endPoint y: 279, distance: 8.0
click at [373, 273] on div "£34 Drag your files or click here to attach them" at bounding box center [580, 289] width 486 height 42
click at [370, 282] on div "£34" at bounding box center [580, 280] width 467 height 14
click at [360, 331] on span "Post" at bounding box center [358, 334] width 19 height 12
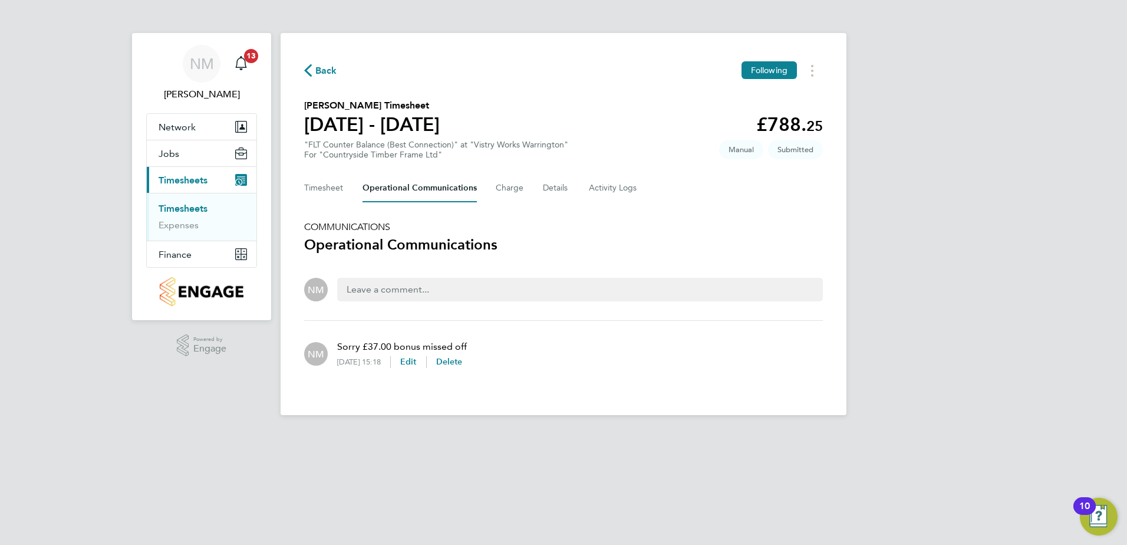
click at [325, 69] on span "Back" at bounding box center [326, 71] width 22 height 14
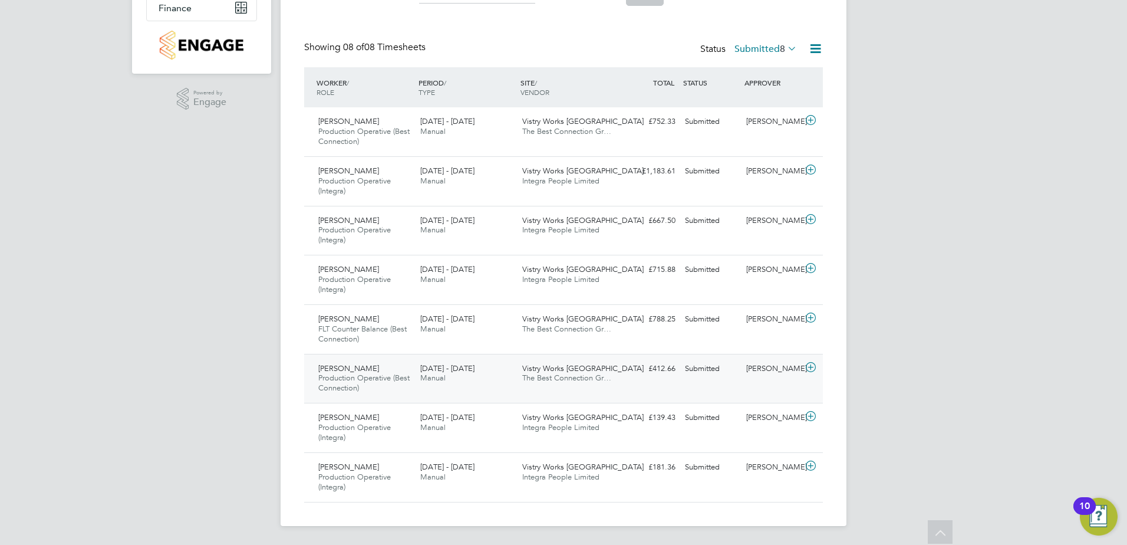
click at [810, 369] on icon at bounding box center [811, 367] width 15 height 9
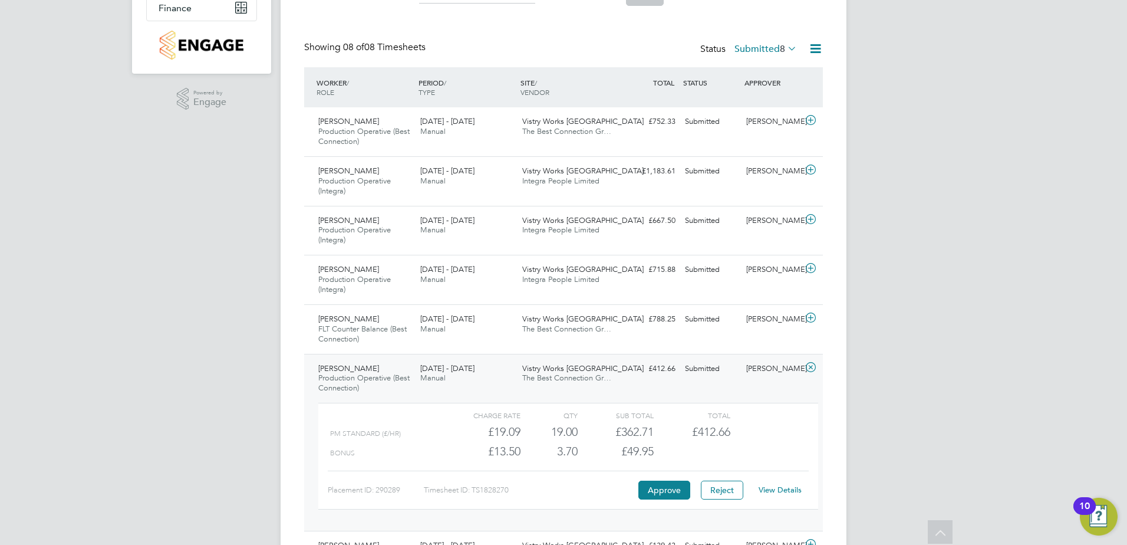
click at [778, 496] on div "View Details" at bounding box center [780, 490] width 58 height 19
click at [780, 490] on link "View Details" at bounding box center [780, 490] width 43 height 10
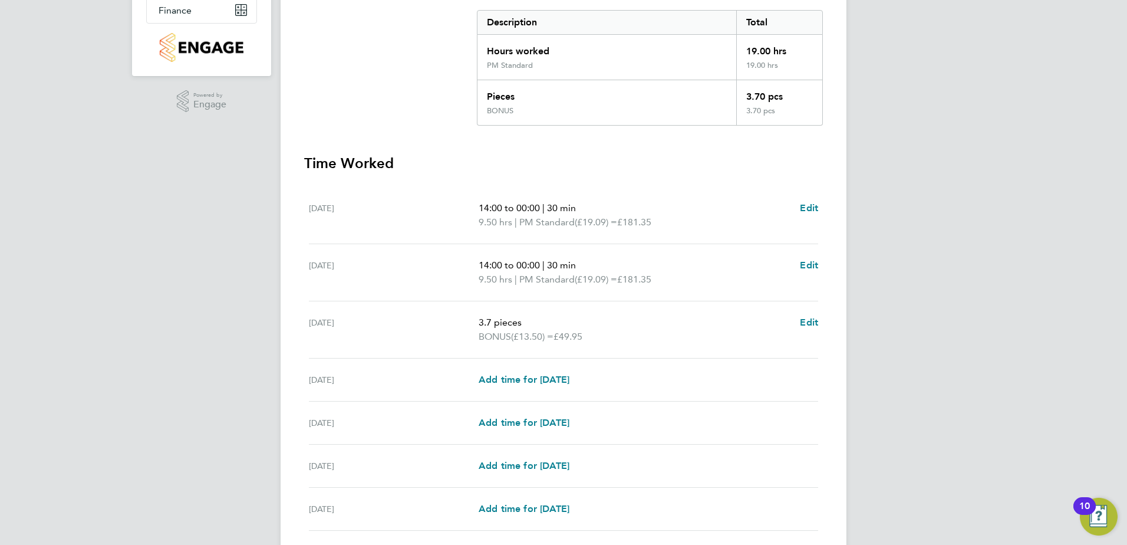
scroll to position [334, 0]
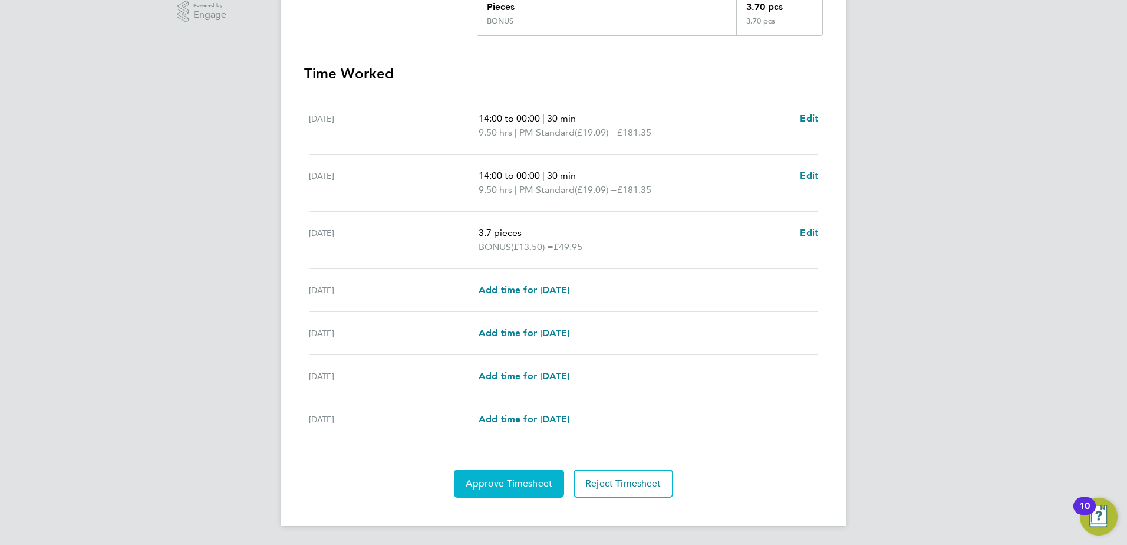
click at [535, 496] on button "Approve Timesheet" at bounding box center [509, 483] width 110 height 28
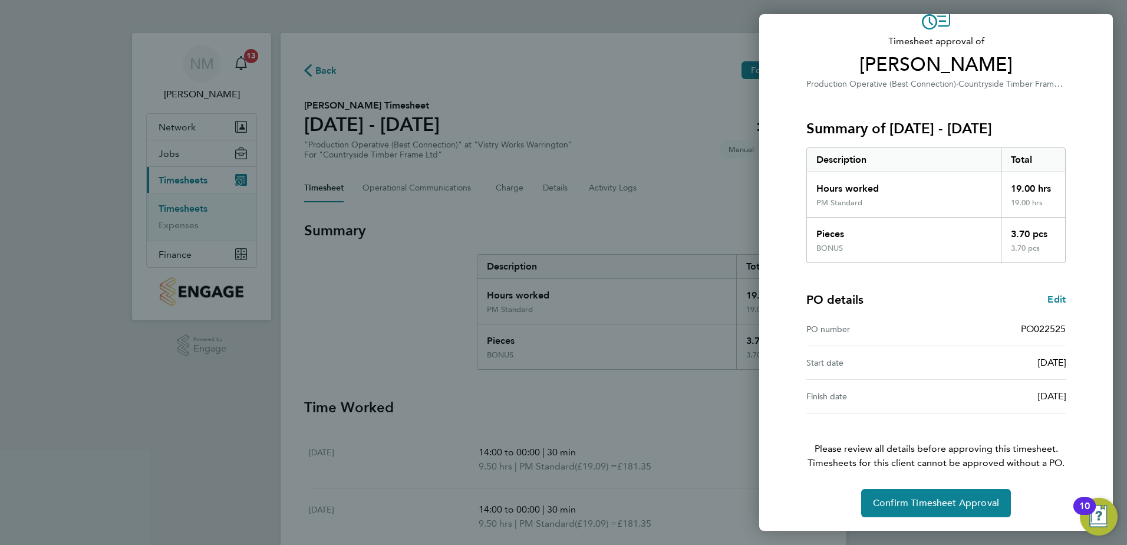
scroll to position [65, 0]
click at [916, 496] on button "Confirm Timesheet Approval" at bounding box center [936, 502] width 150 height 28
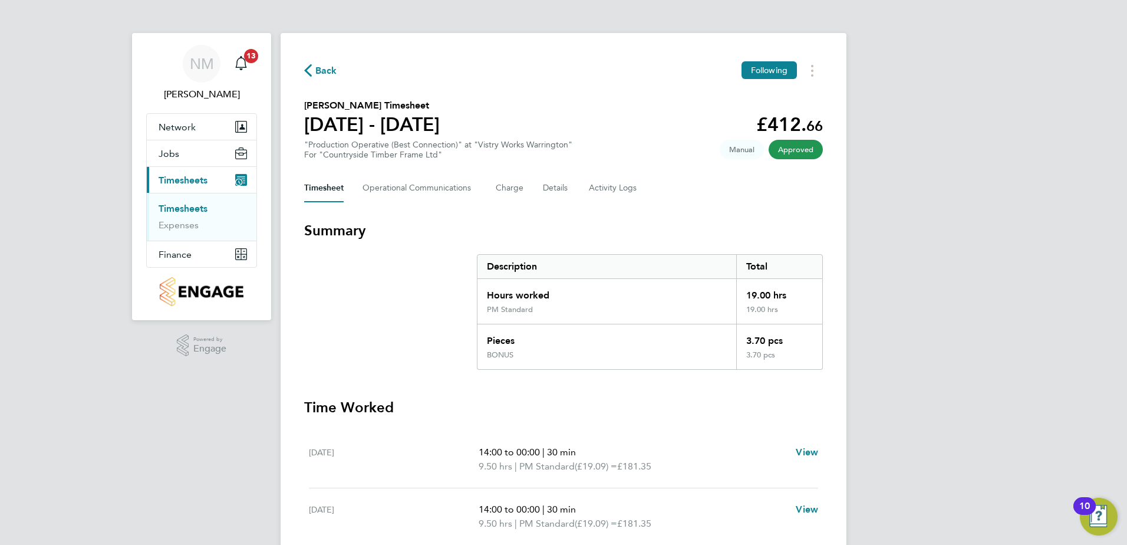
click at [334, 72] on span "Back" at bounding box center [326, 71] width 22 height 14
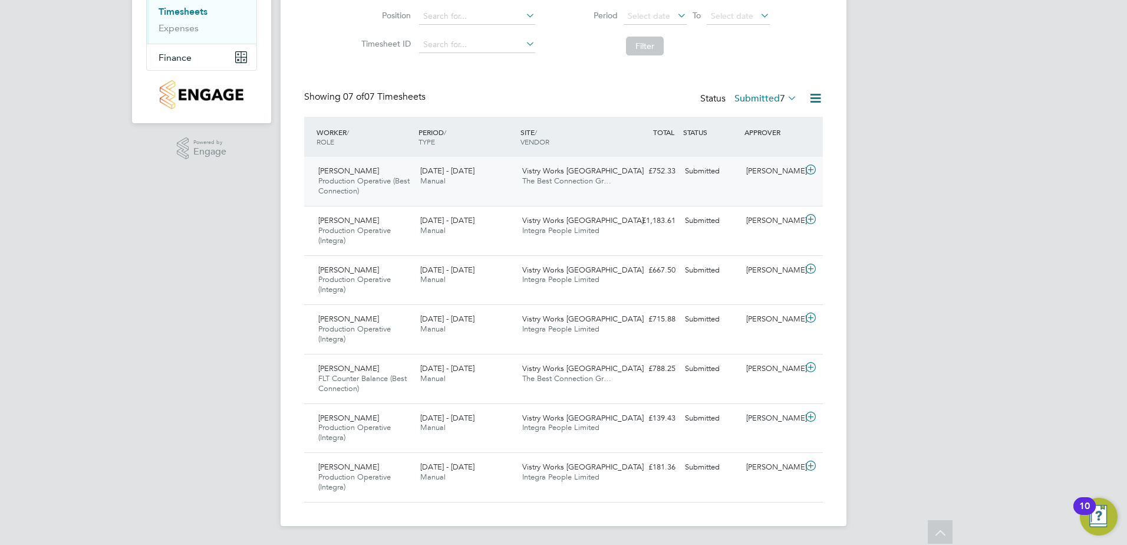
click at [812, 170] on icon at bounding box center [811, 169] width 15 height 9
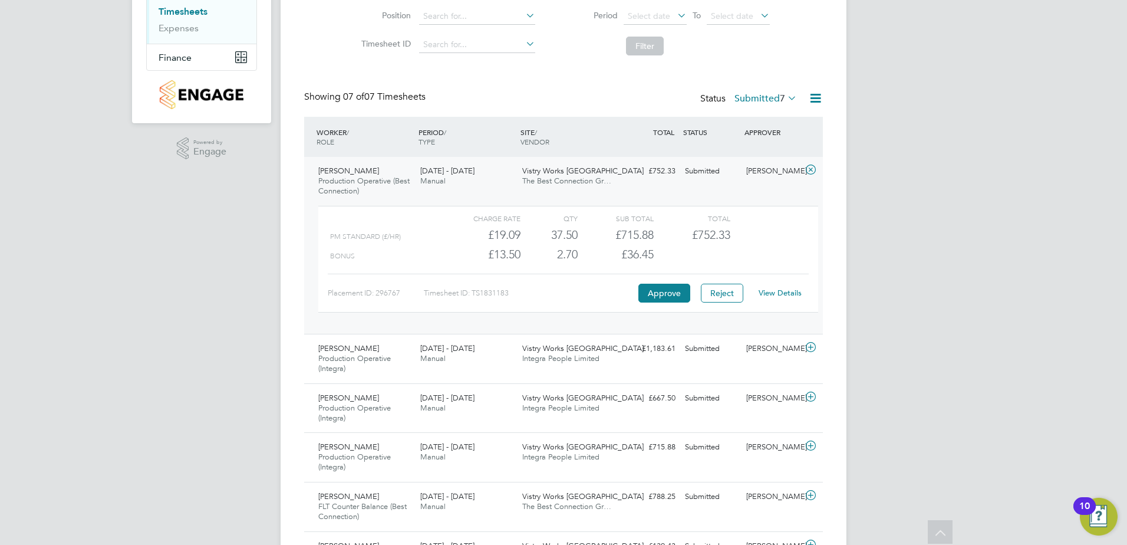
click at [797, 290] on link "View Details" at bounding box center [780, 293] width 43 height 10
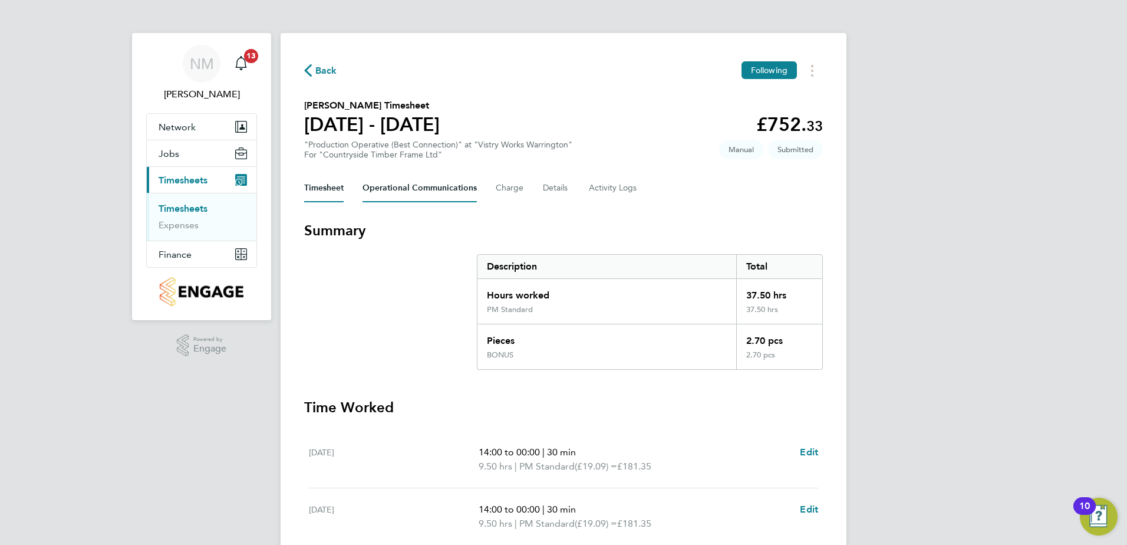
click at [417, 183] on Communications-tab "Operational Communications" at bounding box center [420, 188] width 114 height 28
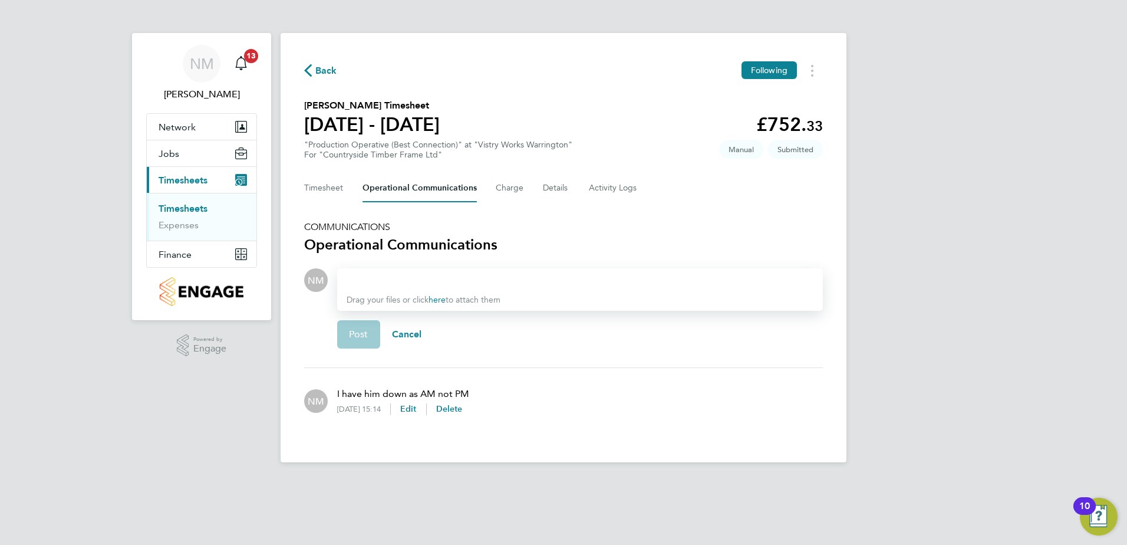
click at [310, 70] on icon "button" at bounding box center [308, 70] width 8 height 12
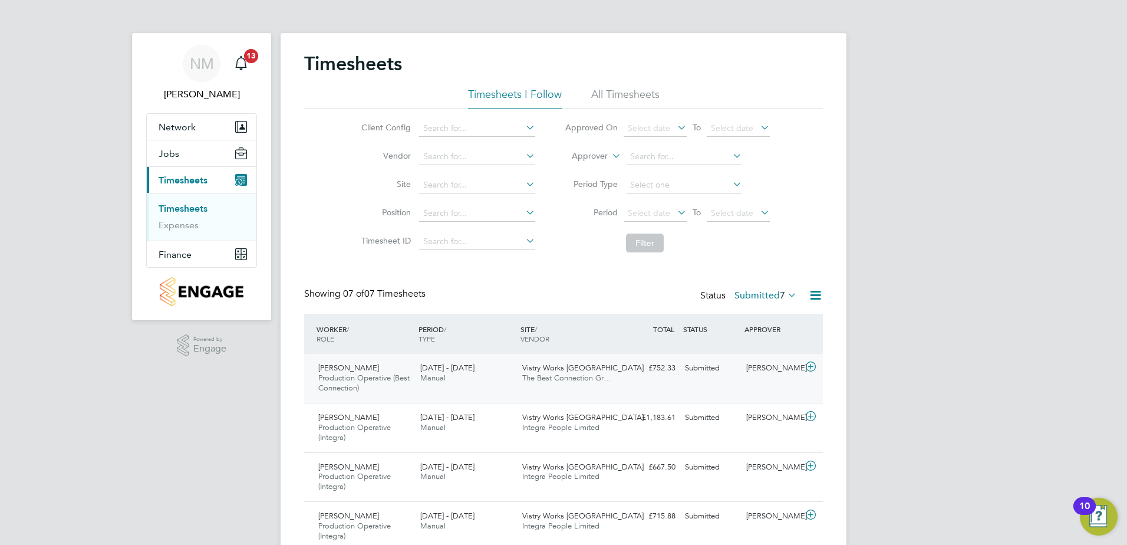
click at [808, 366] on icon at bounding box center [811, 366] width 15 height 9
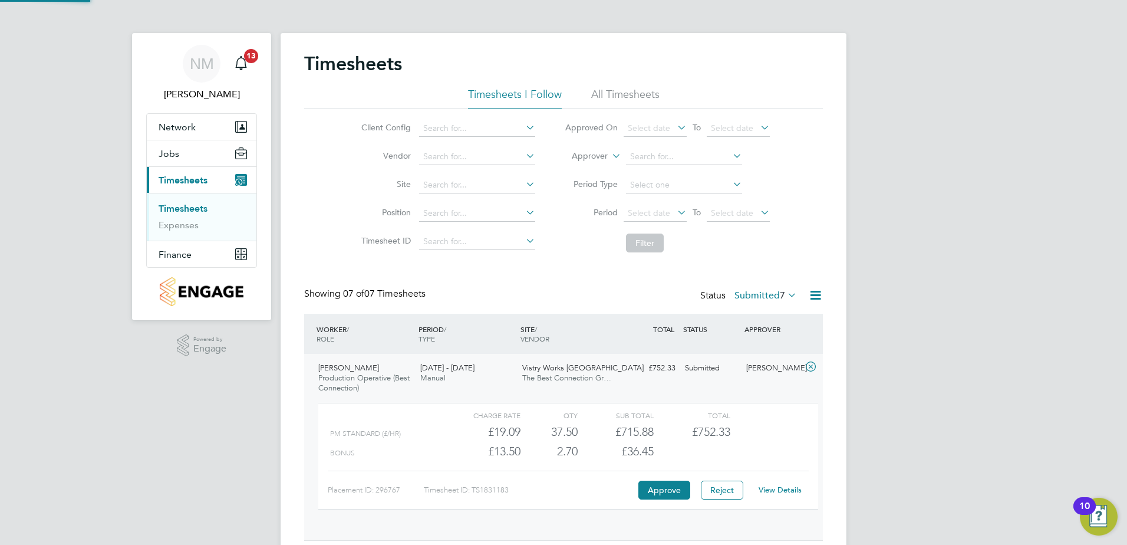
scroll to position [6, 6]
click at [780, 487] on link "View Details" at bounding box center [780, 490] width 43 height 10
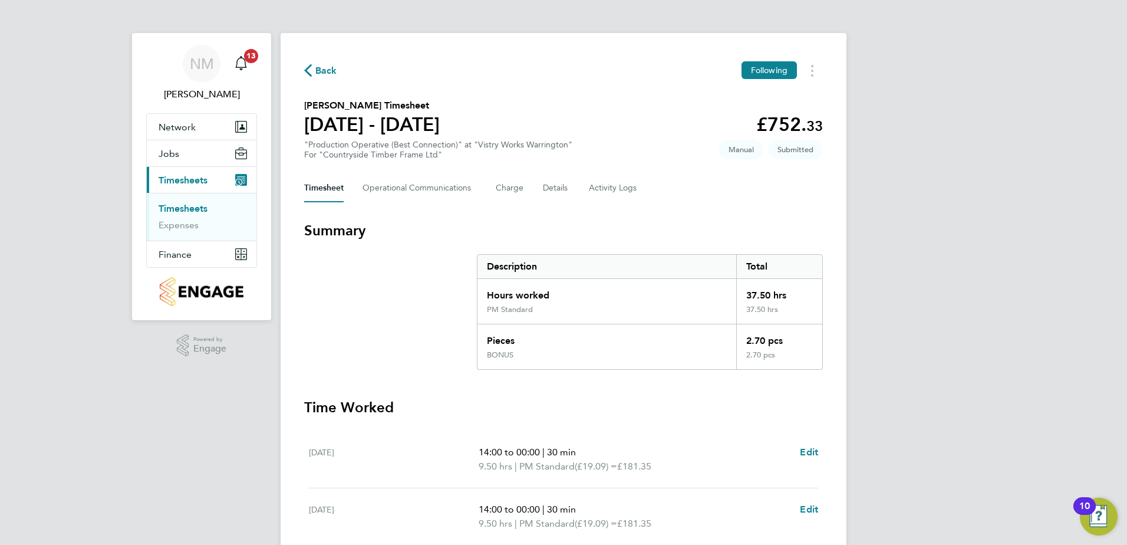
click at [317, 67] on span "Back" at bounding box center [326, 71] width 22 height 14
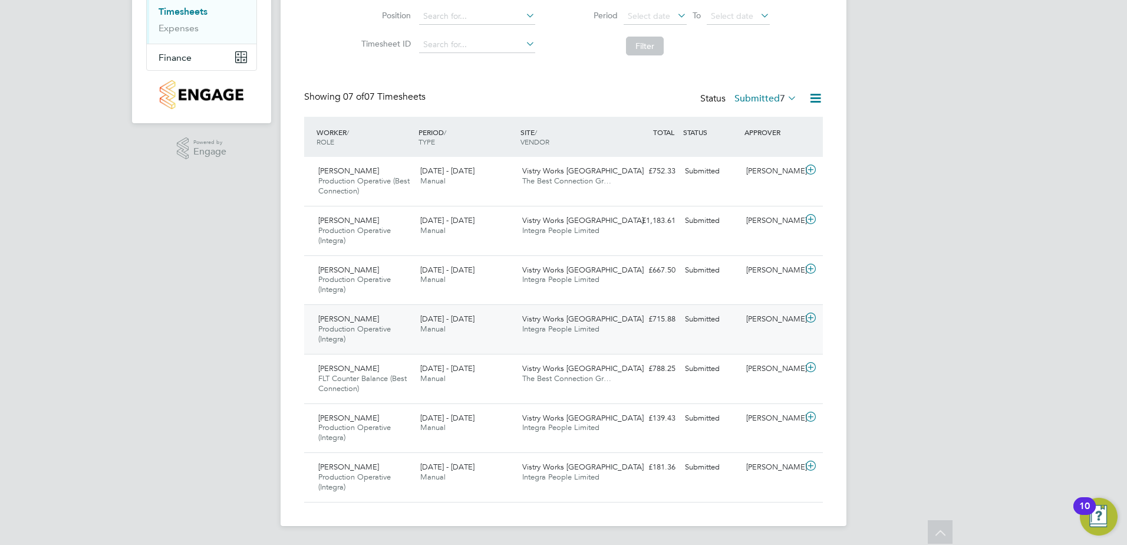
click at [812, 316] on icon at bounding box center [811, 317] width 15 height 9
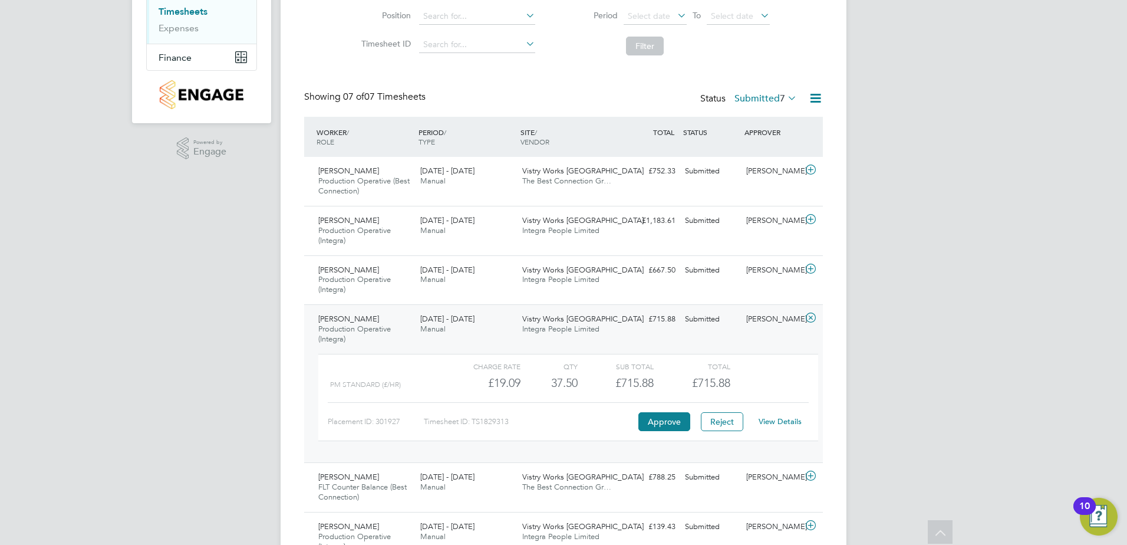
click at [787, 420] on link "View Details" at bounding box center [780, 421] width 43 height 10
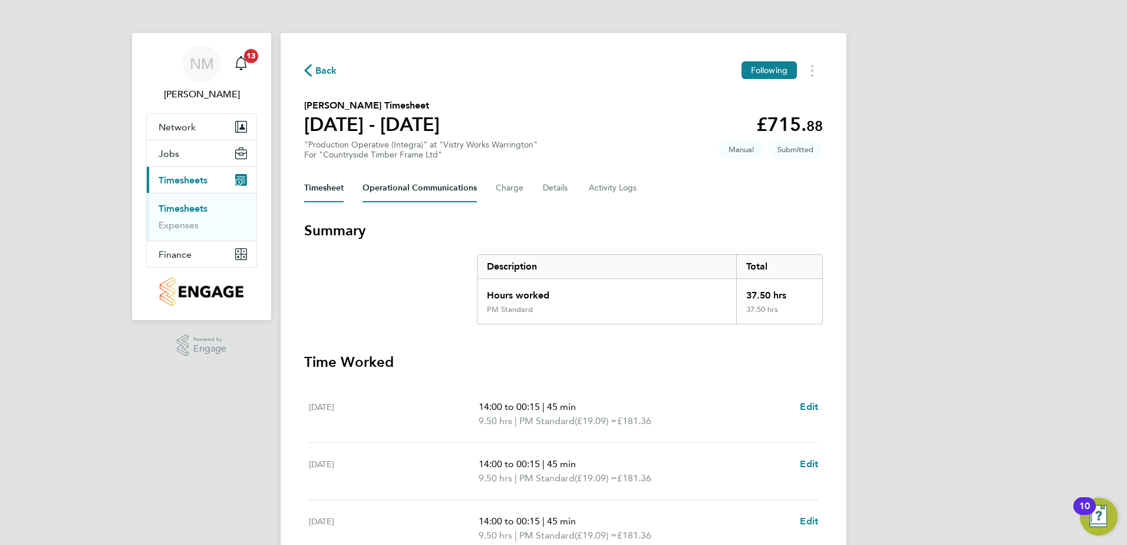
click at [383, 188] on Communications-tab "Operational Communications" at bounding box center [420, 188] width 114 height 28
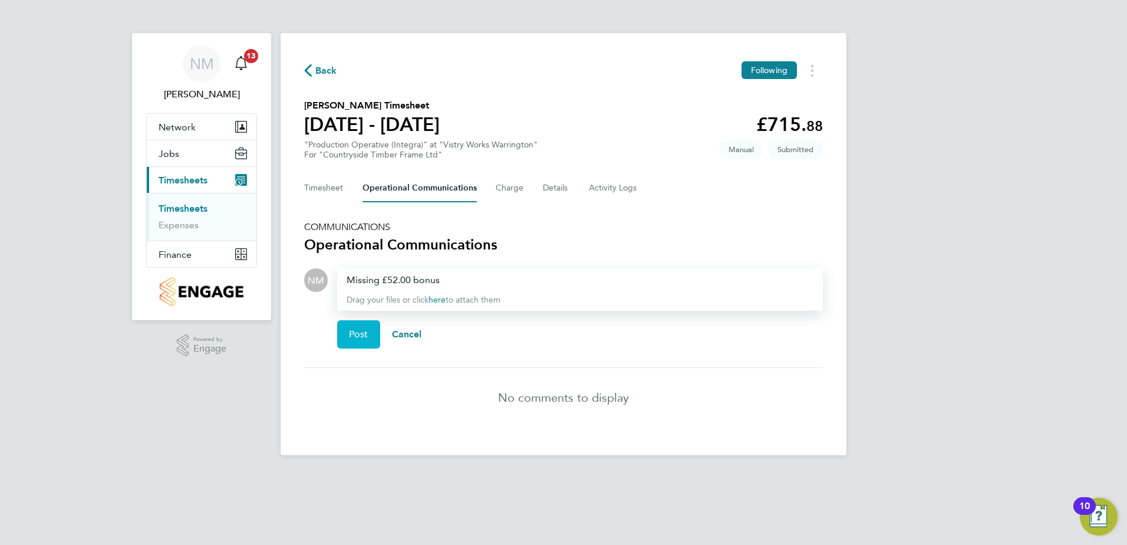
click at [362, 333] on span "Post" at bounding box center [358, 334] width 19 height 12
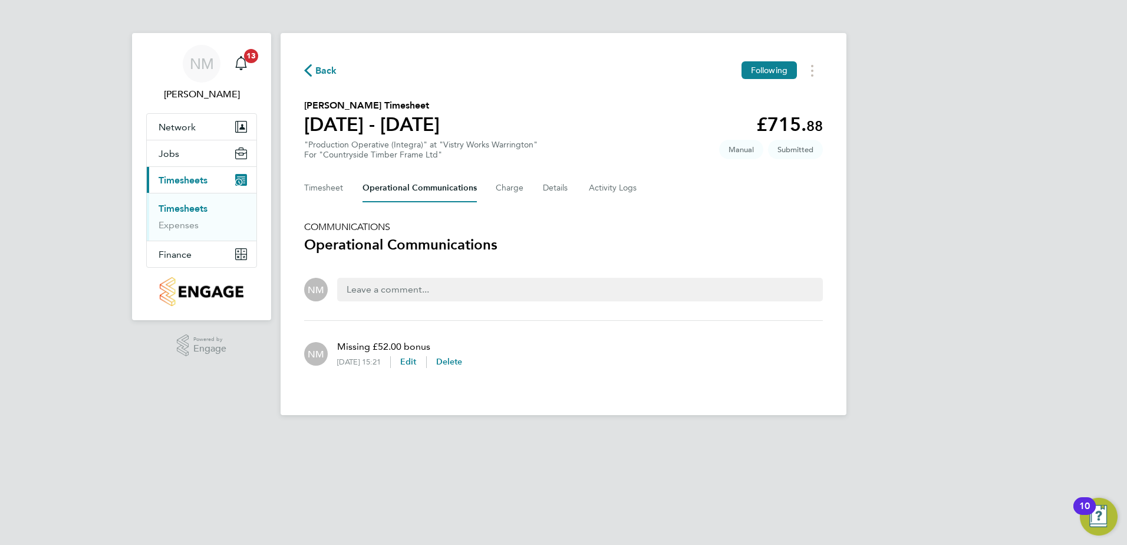
click at [317, 65] on span "Back" at bounding box center [326, 71] width 22 height 14
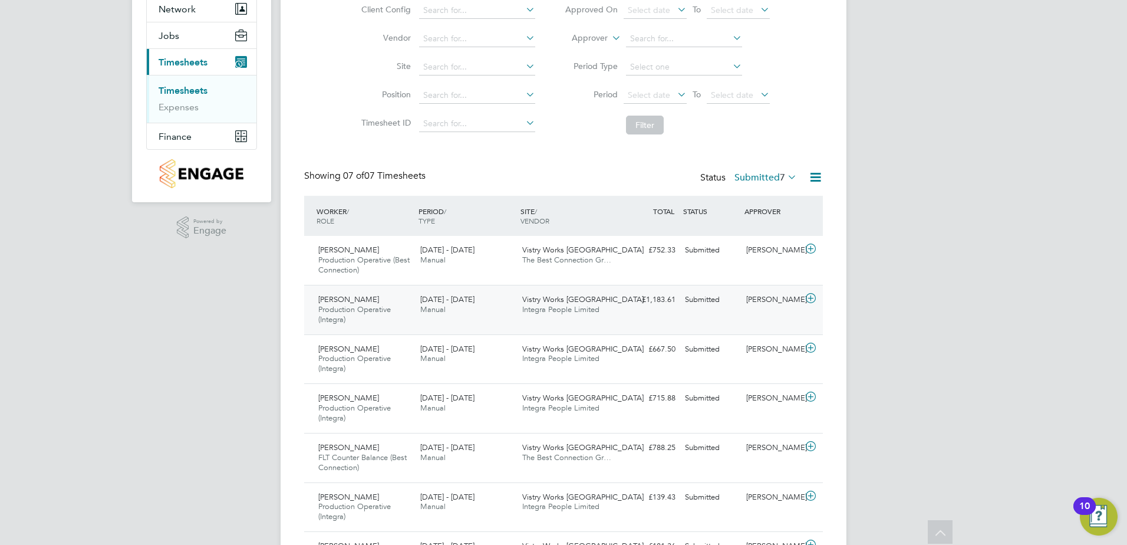
click at [811, 298] on icon at bounding box center [811, 298] width 15 height 9
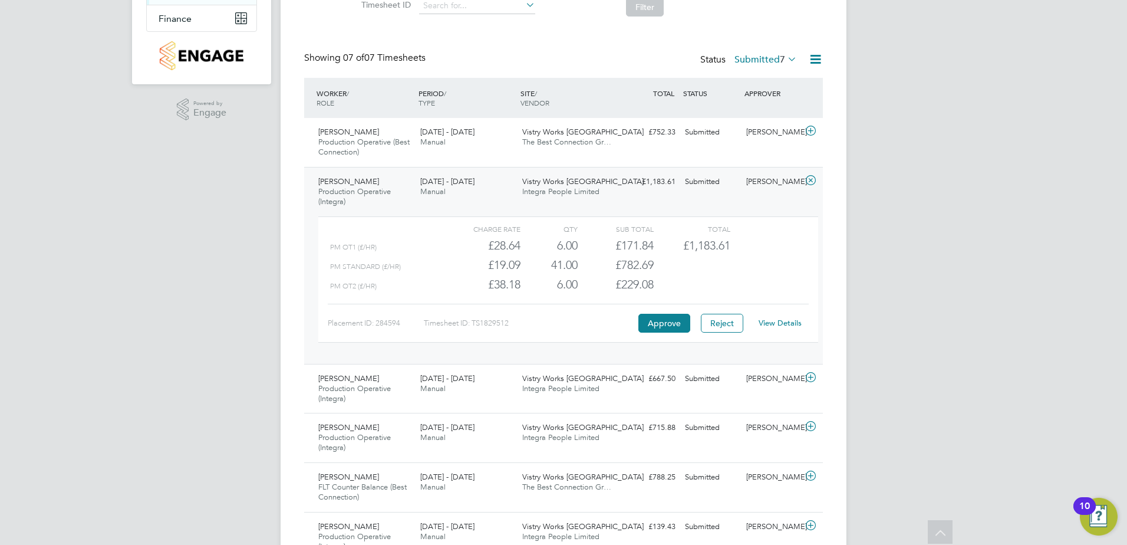
click at [784, 323] on link "View Details" at bounding box center [780, 323] width 43 height 10
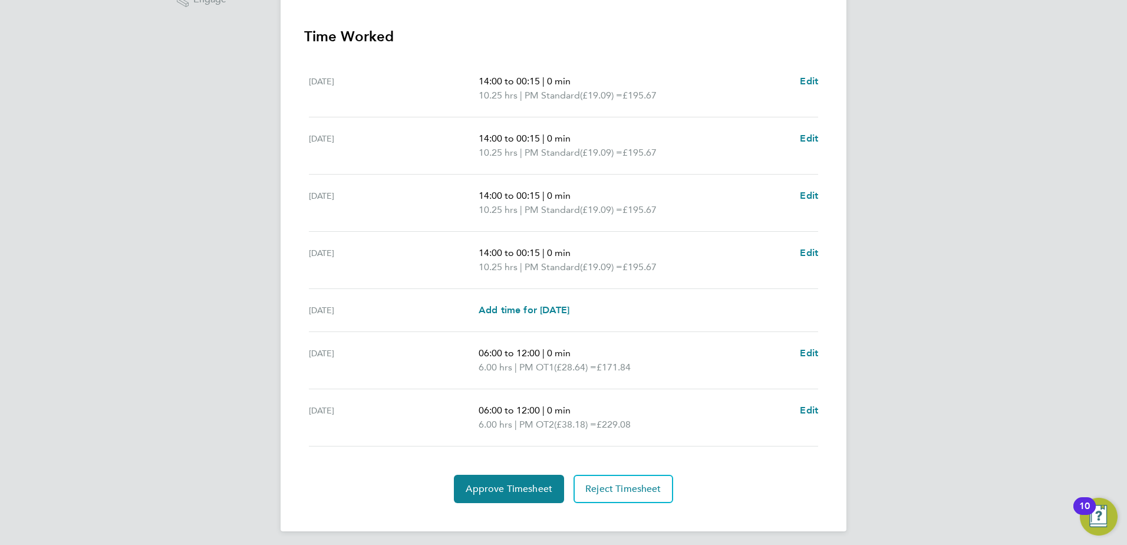
scroll to position [354, 0]
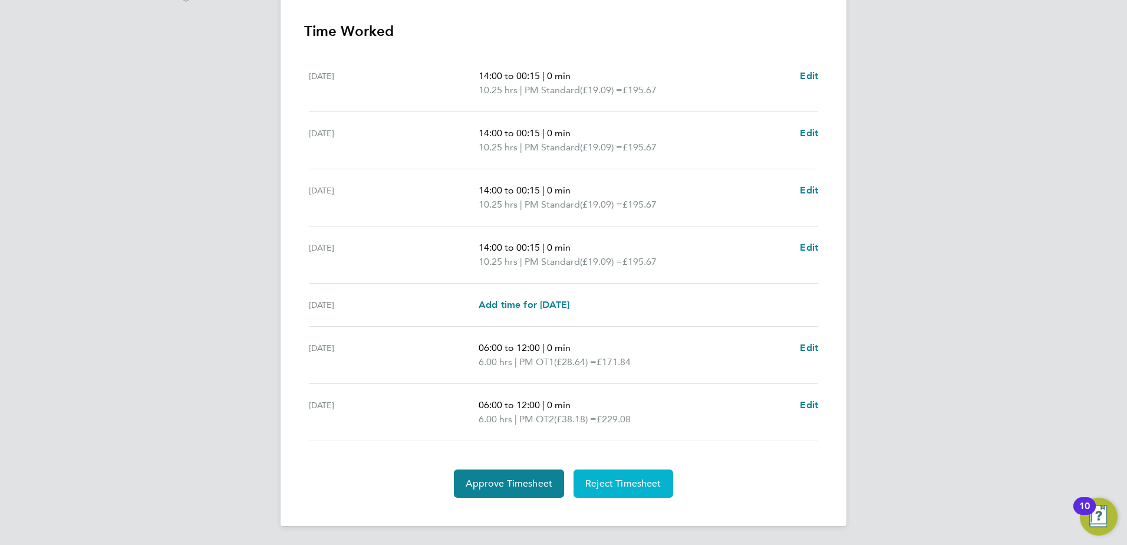
drag, startPoint x: 621, startPoint y: 489, endPoint x: 620, endPoint y: 483, distance: 6.2
click at [621, 488] on button "Reject Timesheet" at bounding box center [624, 483] width 100 height 28
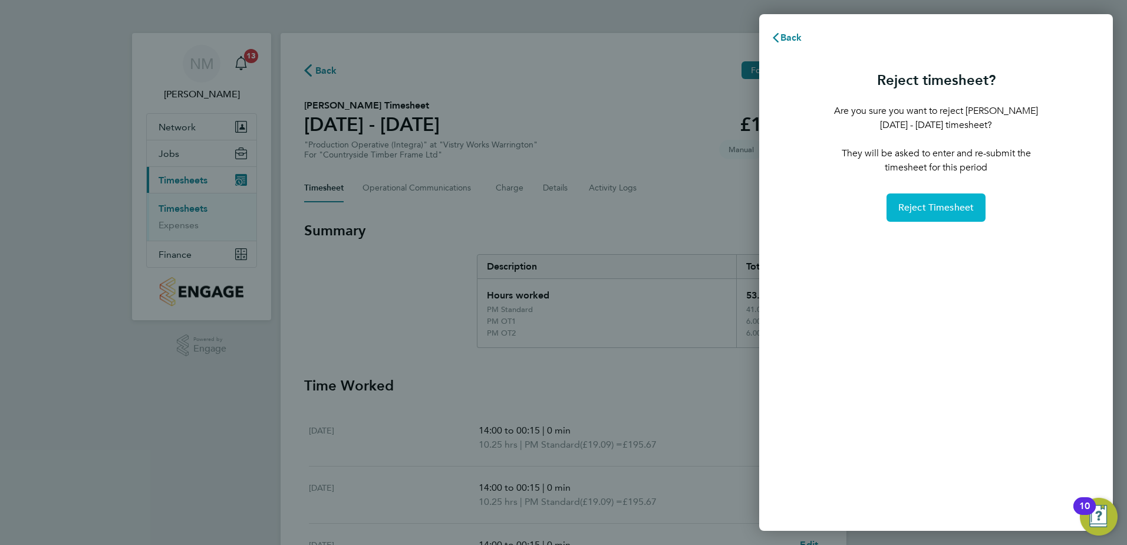
drag, startPoint x: 958, startPoint y: 212, endPoint x: 950, endPoint y: 209, distance: 8.8
click at [958, 211] on span "Reject Timesheet" at bounding box center [937, 208] width 76 height 12
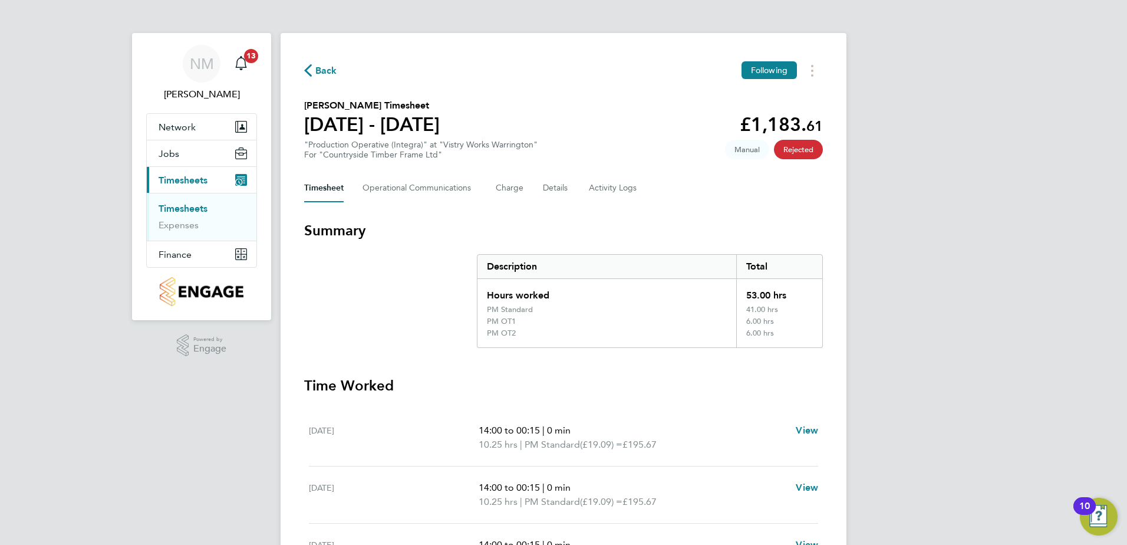
click at [314, 67] on span "Back" at bounding box center [320, 69] width 33 height 11
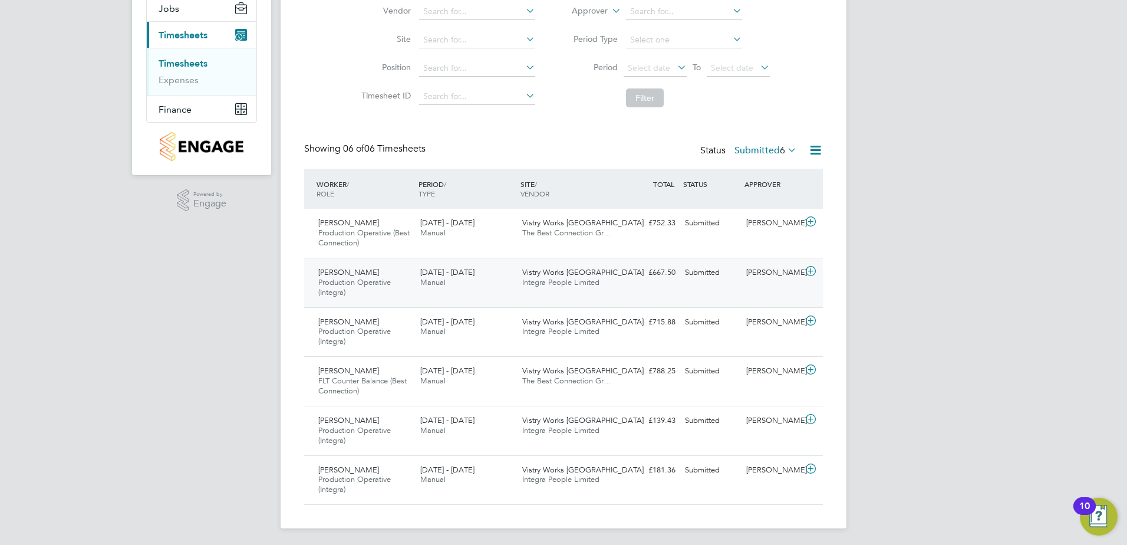
scroll to position [147, 0]
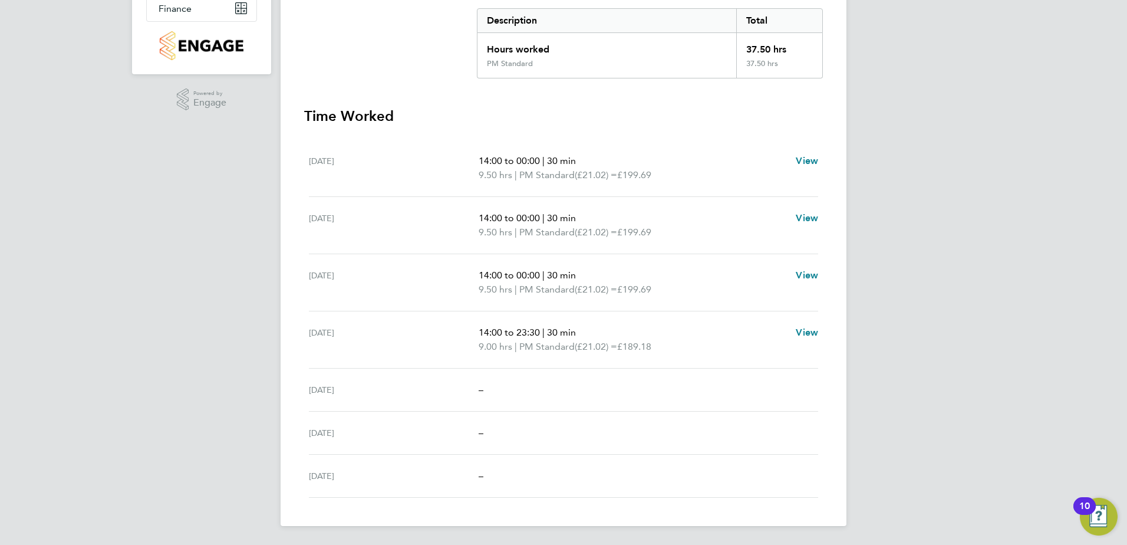
scroll to position [10, 0]
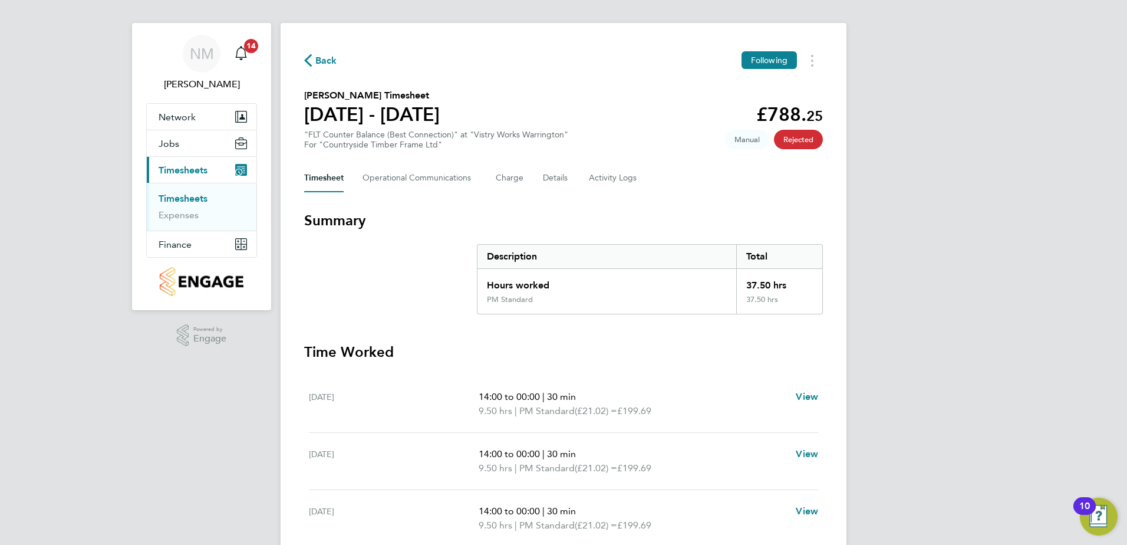
click at [319, 60] on span "Back" at bounding box center [326, 61] width 22 height 14
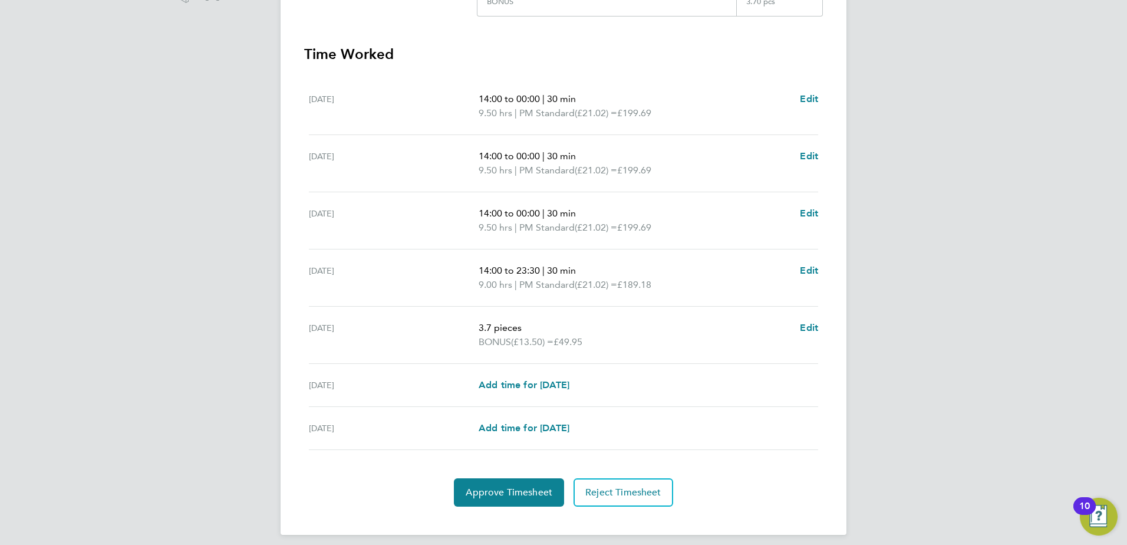
scroll to position [354, 0]
click at [528, 486] on span "Approve Timesheet" at bounding box center [509, 492] width 87 height 12
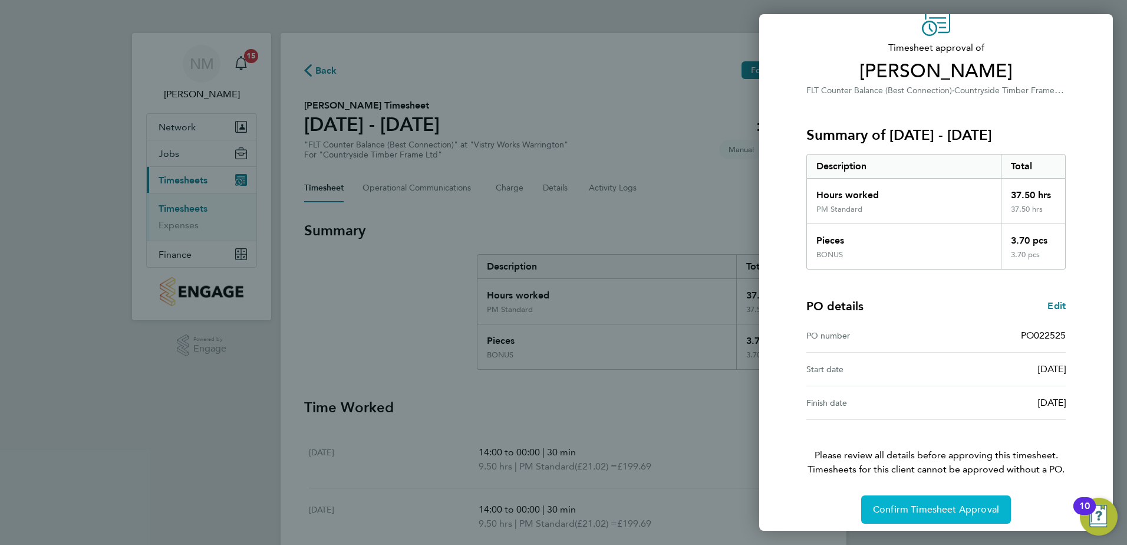
scroll to position [65, 0]
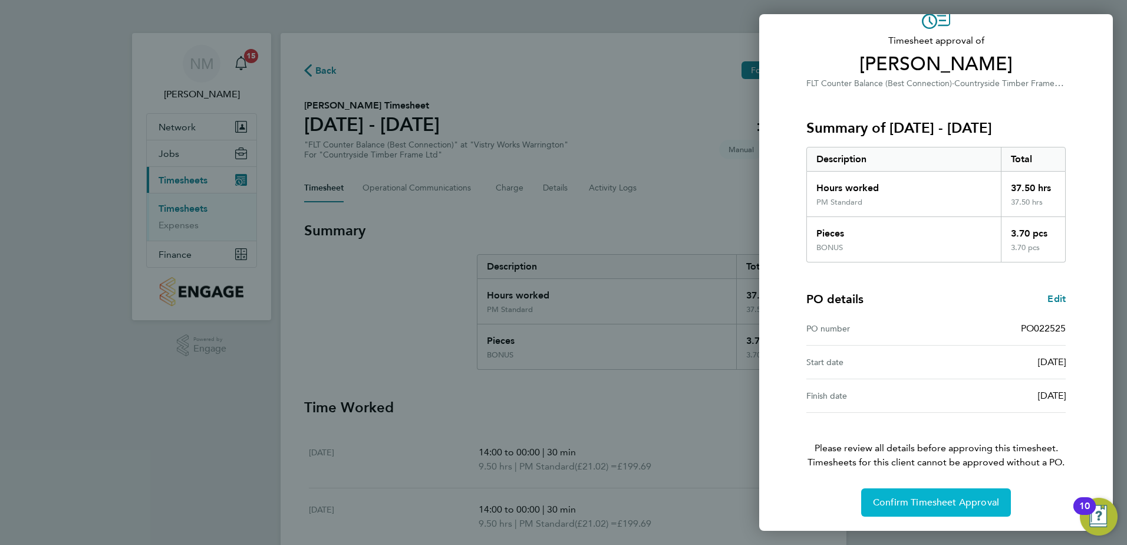
click at [966, 506] on span "Confirm Timesheet Approval" at bounding box center [936, 502] width 126 height 12
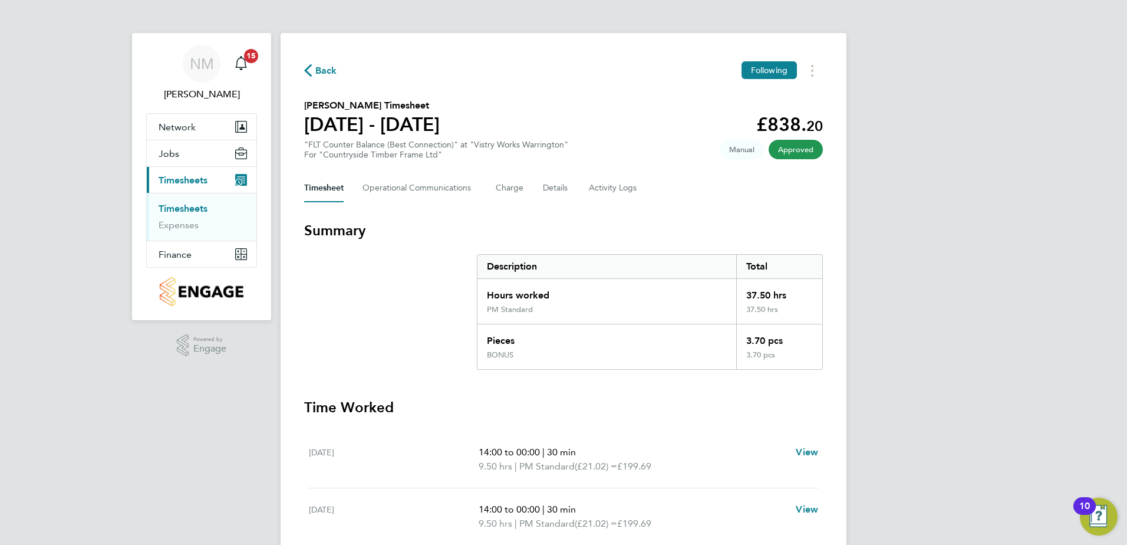
click at [317, 65] on span "Back" at bounding box center [326, 71] width 22 height 14
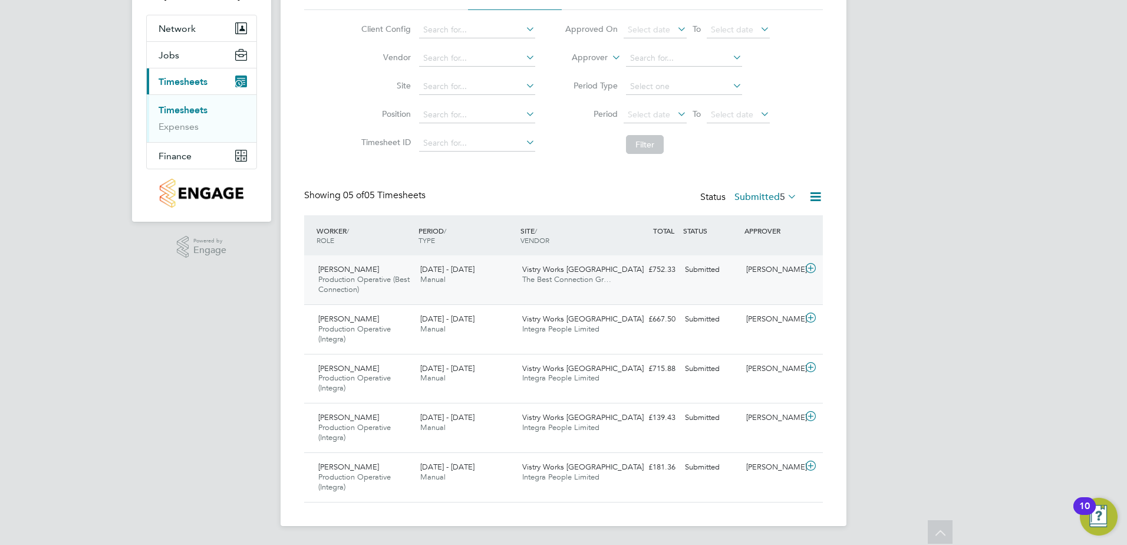
click at [810, 267] on icon at bounding box center [811, 268] width 15 height 9
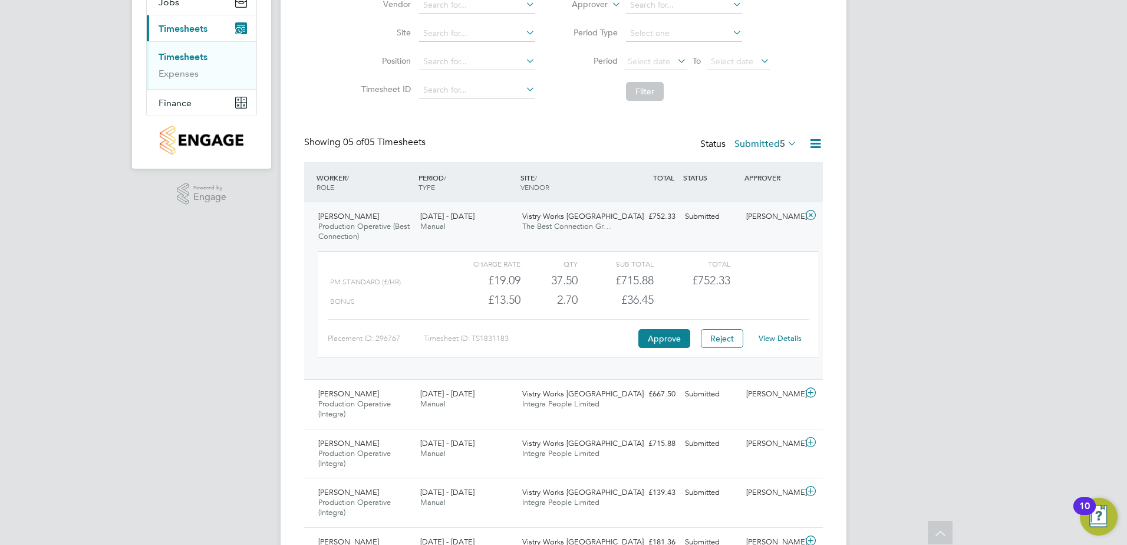
scroll to position [50, 0]
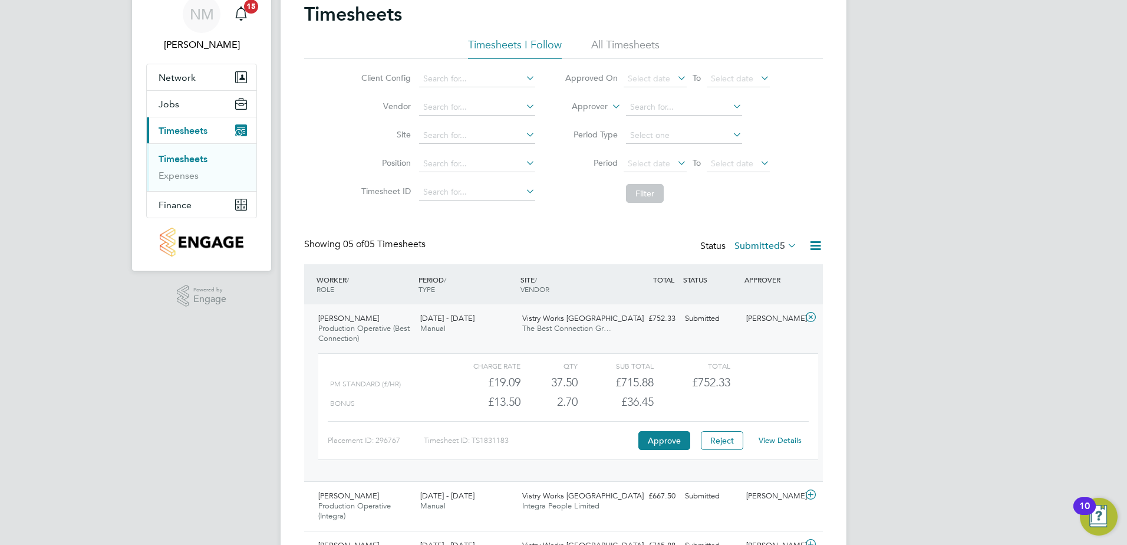
click at [772, 441] on link "View Details" at bounding box center [780, 440] width 43 height 10
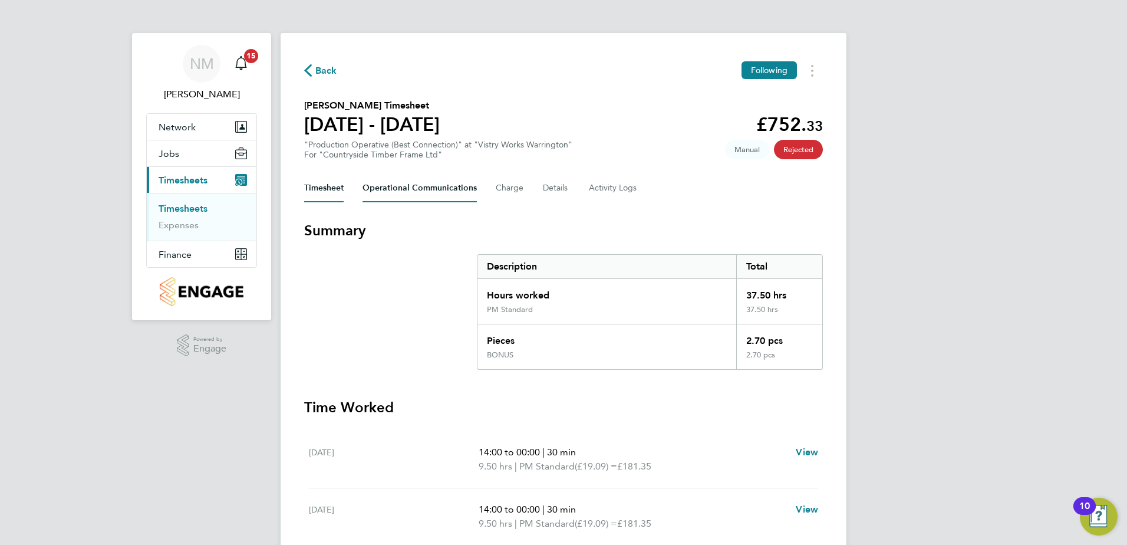
click at [414, 193] on Communications-tab "Operational Communications" at bounding box center [420, 188] width 114 height 28
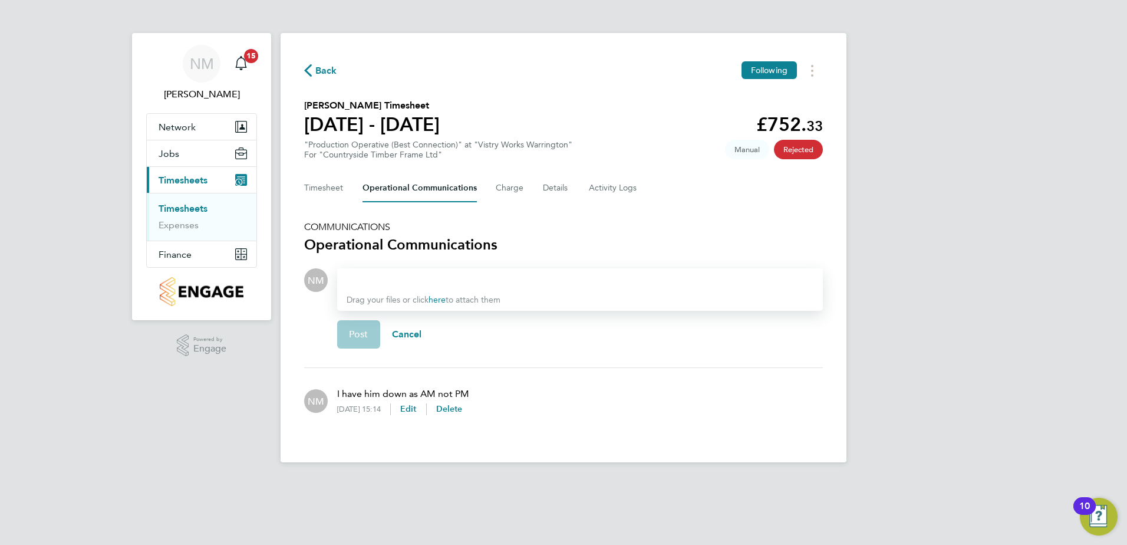
click at [318, 73] on span "Back" at bounding box center [326, 71] width 22 height 14
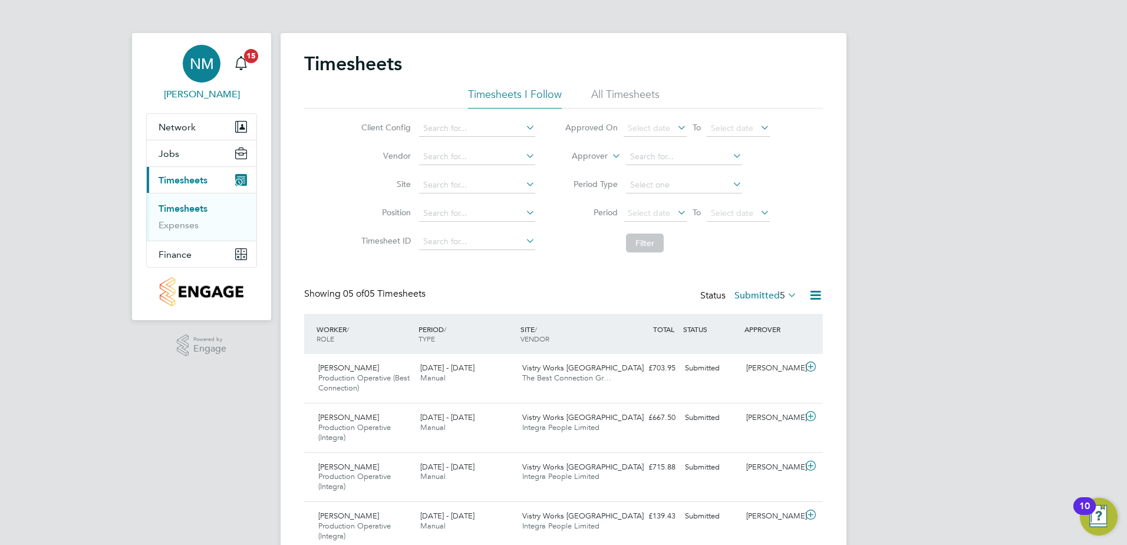
drag, startPoint x: 247, startPoint y: 64, endPoint x: 253, endPoint y: 64, distance: 5.9
click at [247, 64] on icon "Main navigation" at bounding box center [241, 63] width 14 height 14
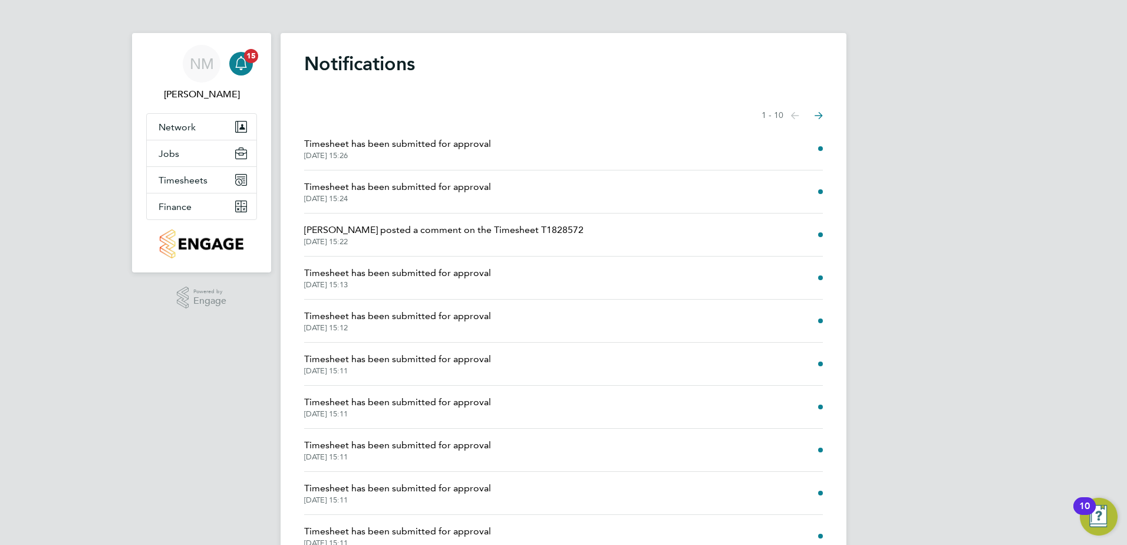
click at [825, 149] on div "Notifications Showing items 1 - 10 items Previous page Next page Timesheet has …" at bounding box center [564, 307] width 566 height 548
click at [255, 64] on link "NM Naomi Mutter" at bounding box center [201, 73] width 111 height 57
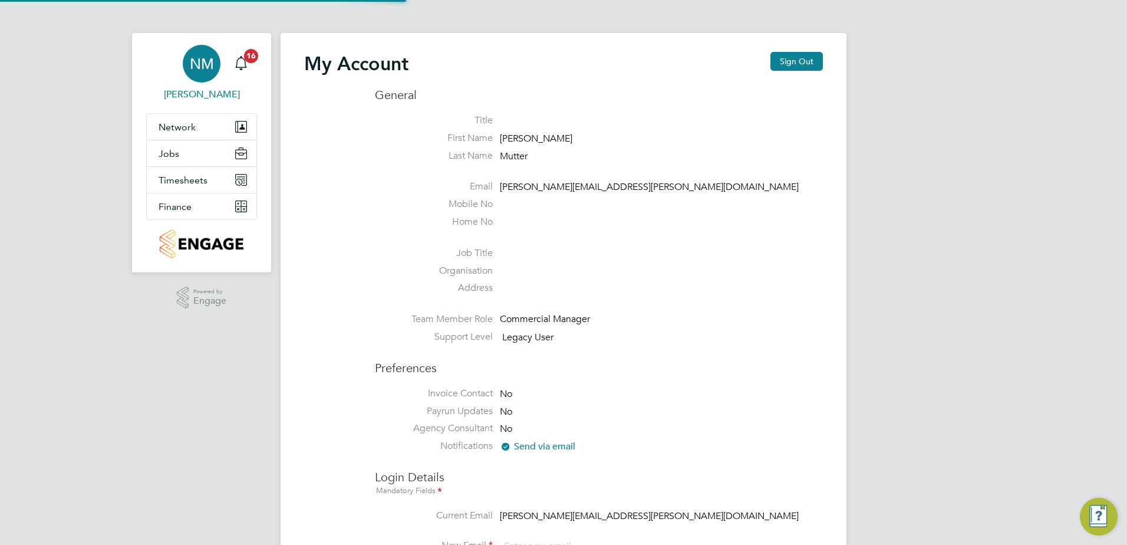
type input "naomi.mutter@vistry.co.uk"
click at [245, 56] on span "16" at bounding box center [251, 56] width 14 height 14
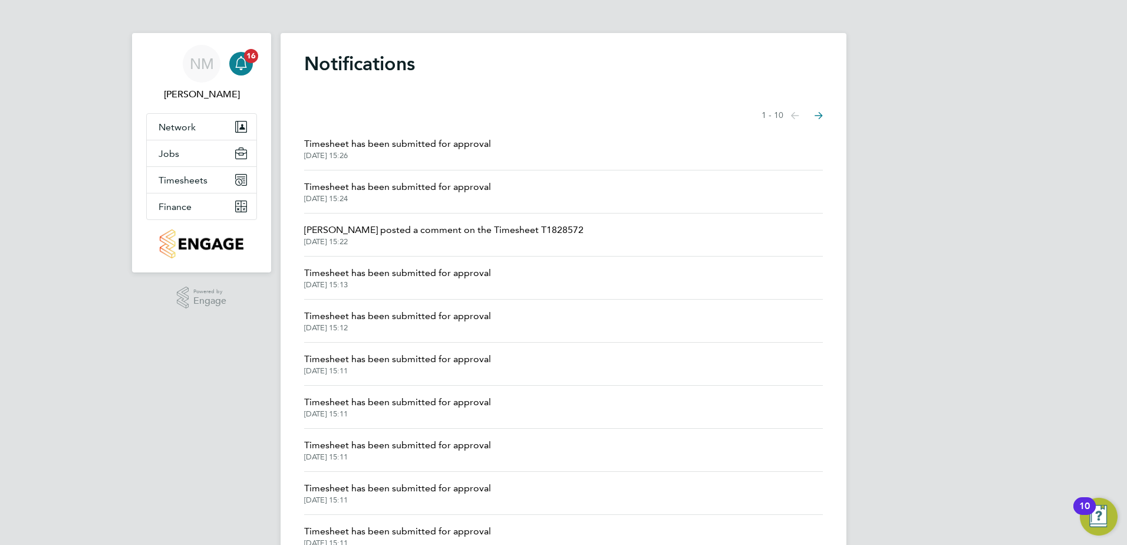
click at [615, 157] on li "Timesheet has been submitted for approval 29 Sep 2025, 15:26" at bounding box center [563, 148] width 519 height 43
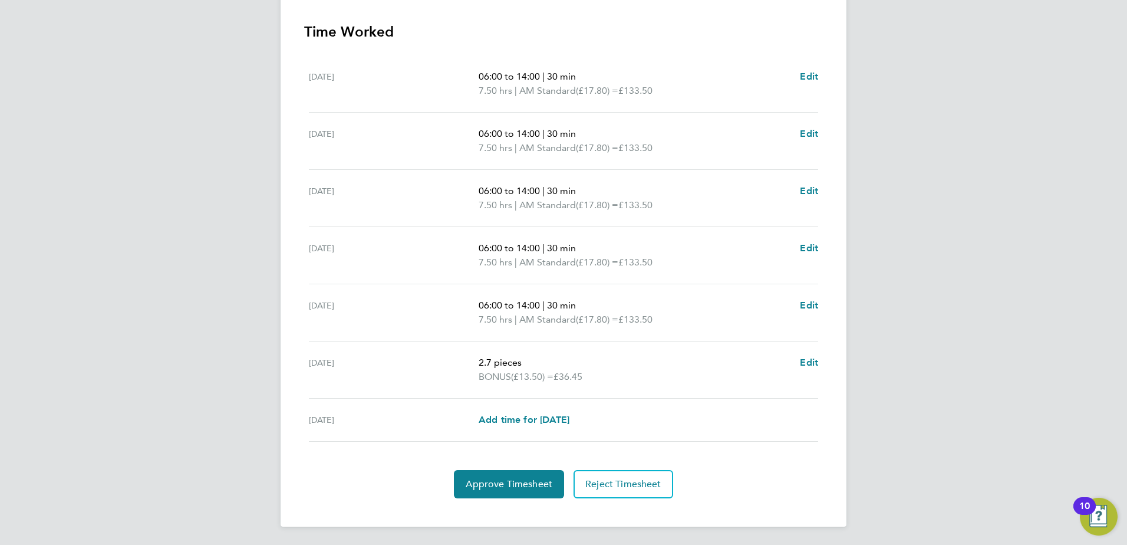
scroll to position [376, 0]
click at [499, 479] on span "Approve Timesheet" at bounding box center [509, 484] width 87 height 12
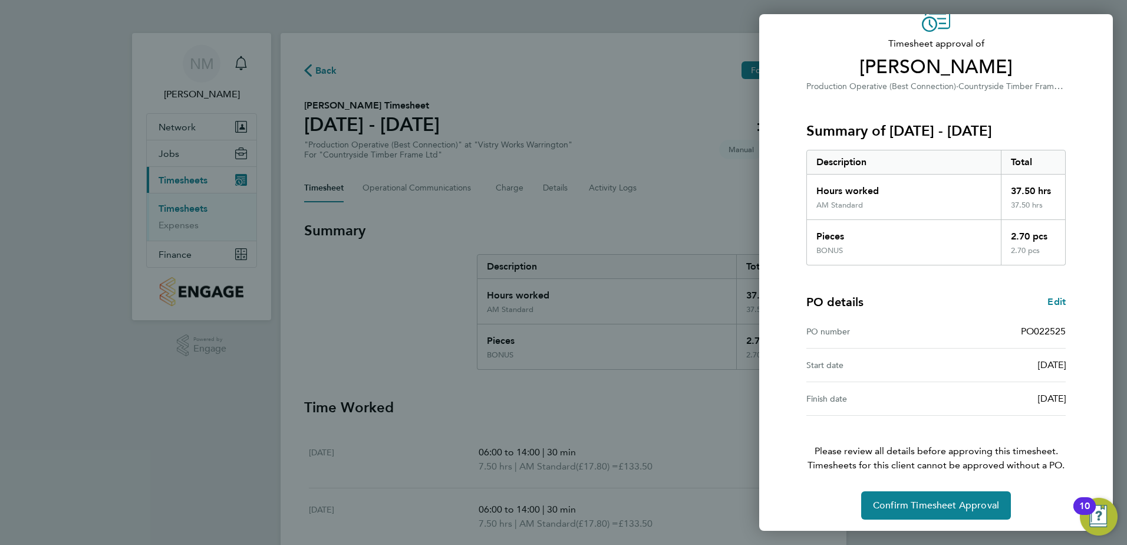
scroll to position [65, 0]
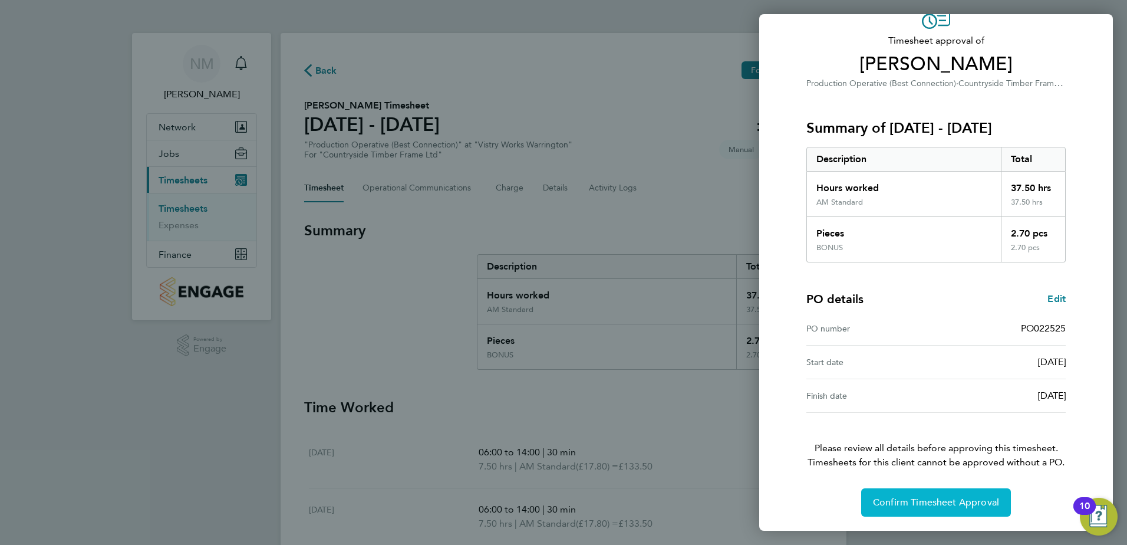
click at [911, 504] on span "Confirm Timesheet Approval" at bounding box center [936, 502] width 126 height 12
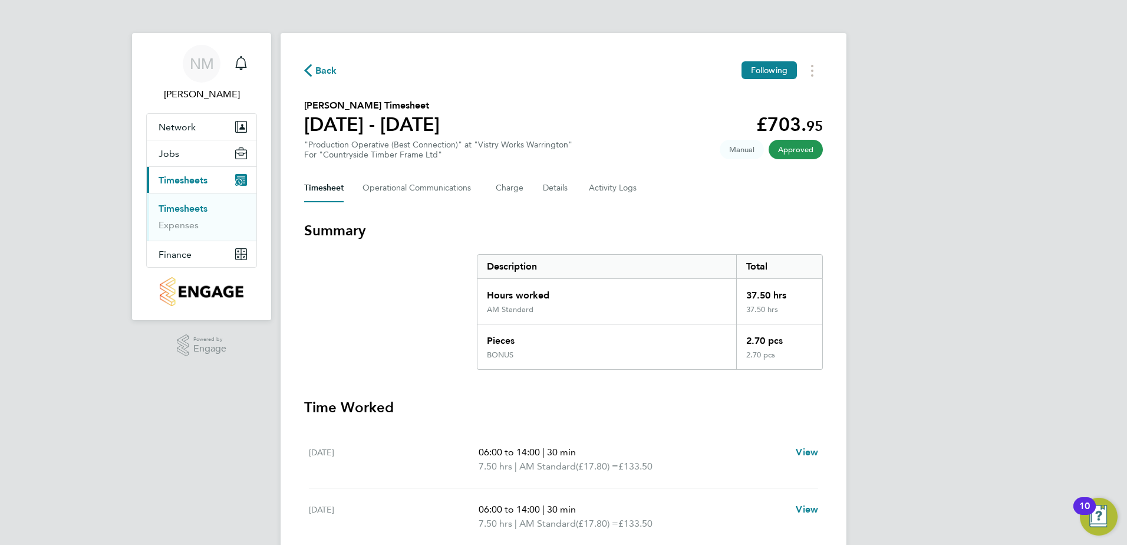
click at [324, 64] on span "Back" at bounding box center [326, 71] width 22 height 14
